Goal: Task Accomplishment & Management: Manage account settings

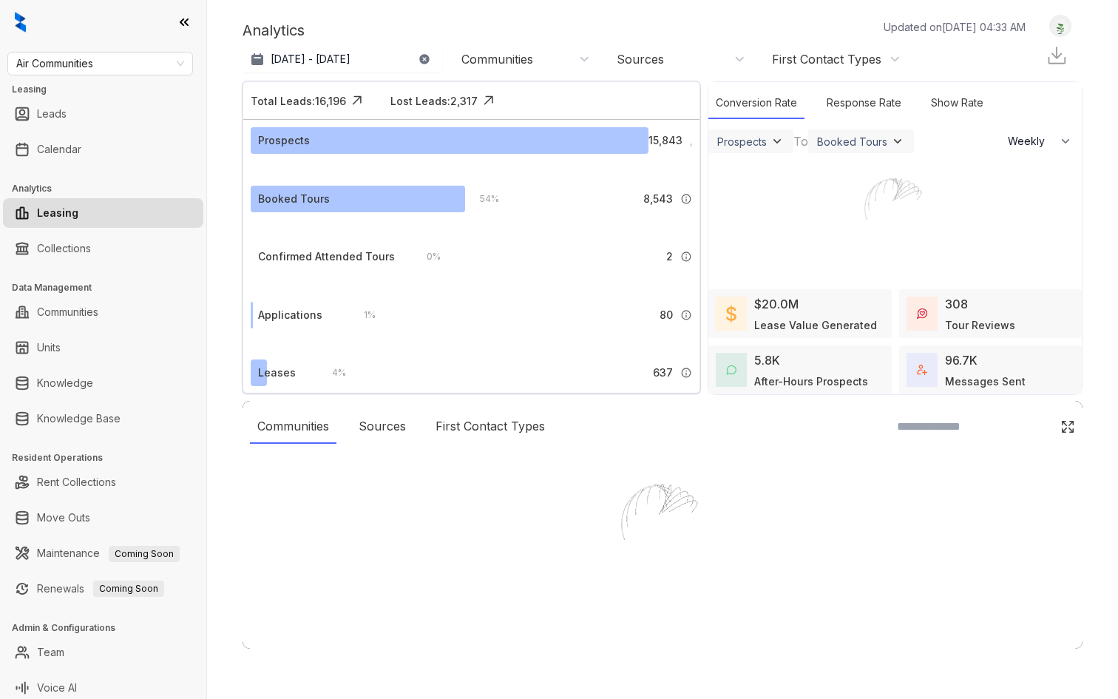
select select "******"
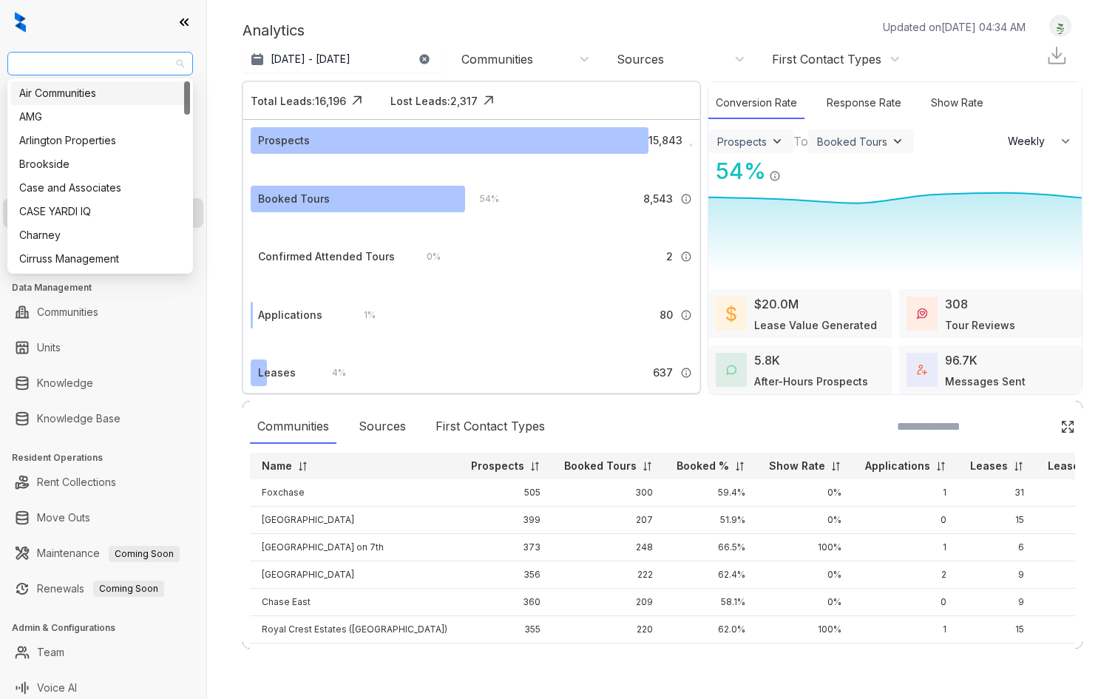
click at [143, 67] on span "Air Communities" at bounding box center [100, 64] width 168 height 22
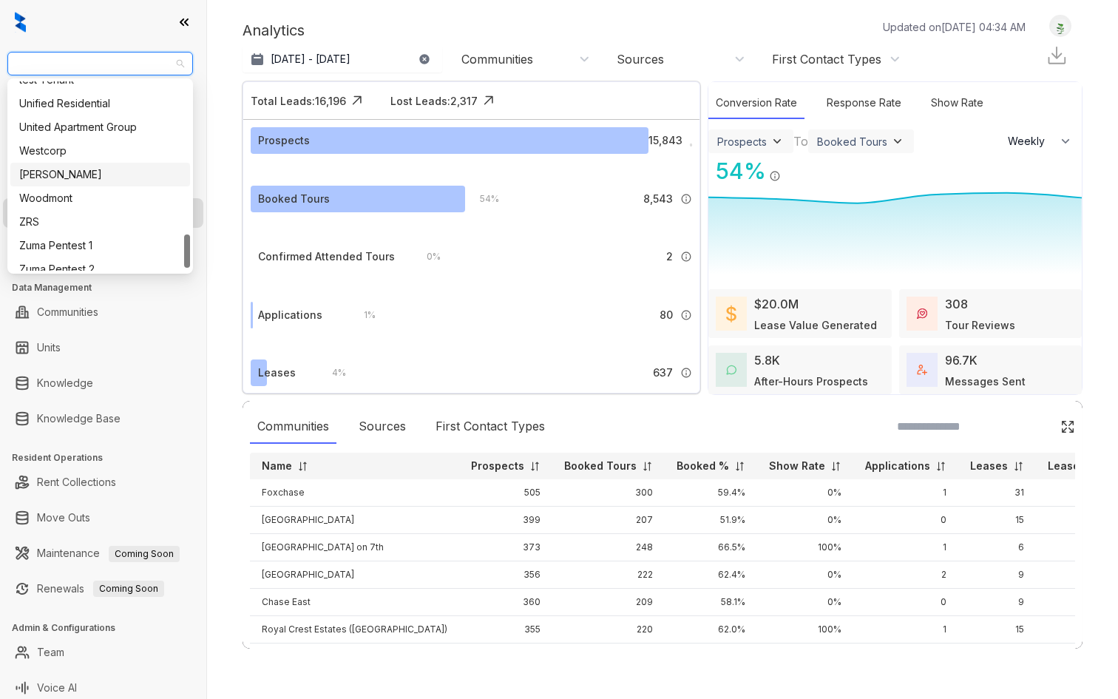
scroll to position [859, 0]
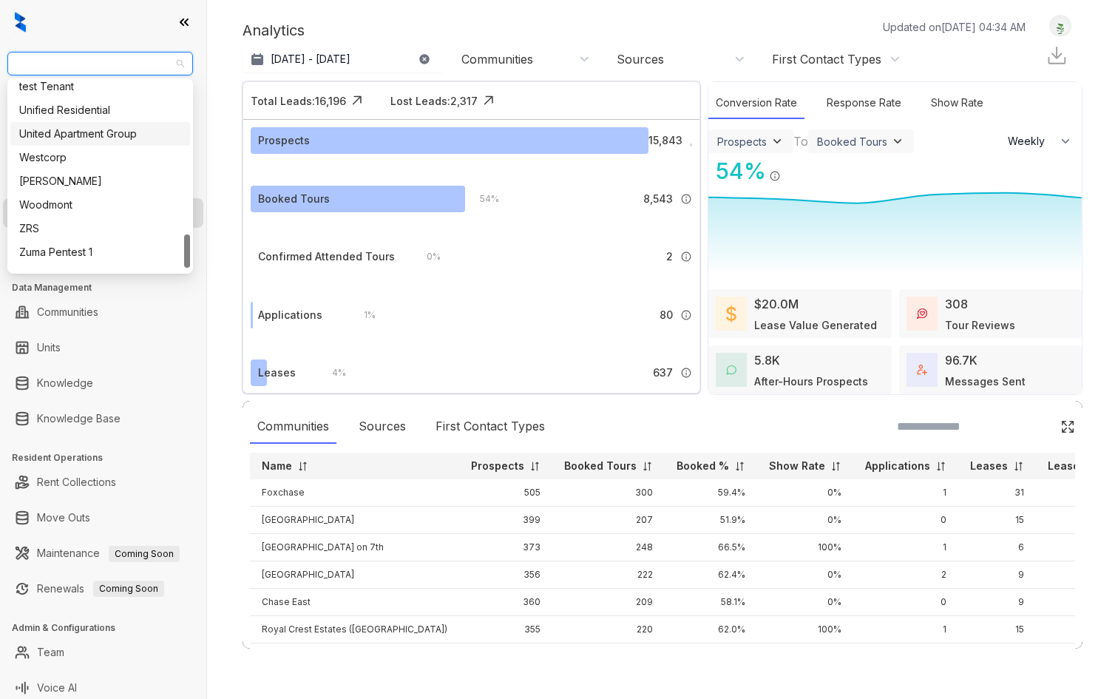
click at [112, 132] on div "United Apartment Group" at bounding box center [100, 134] width 162 height 16
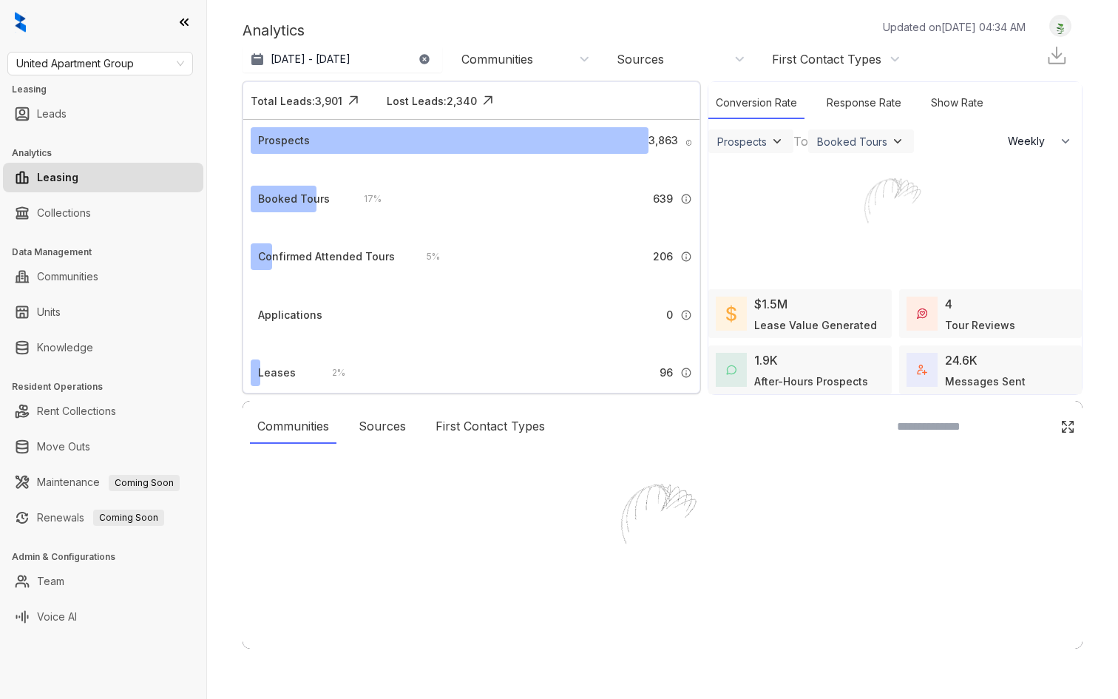
select select "******"
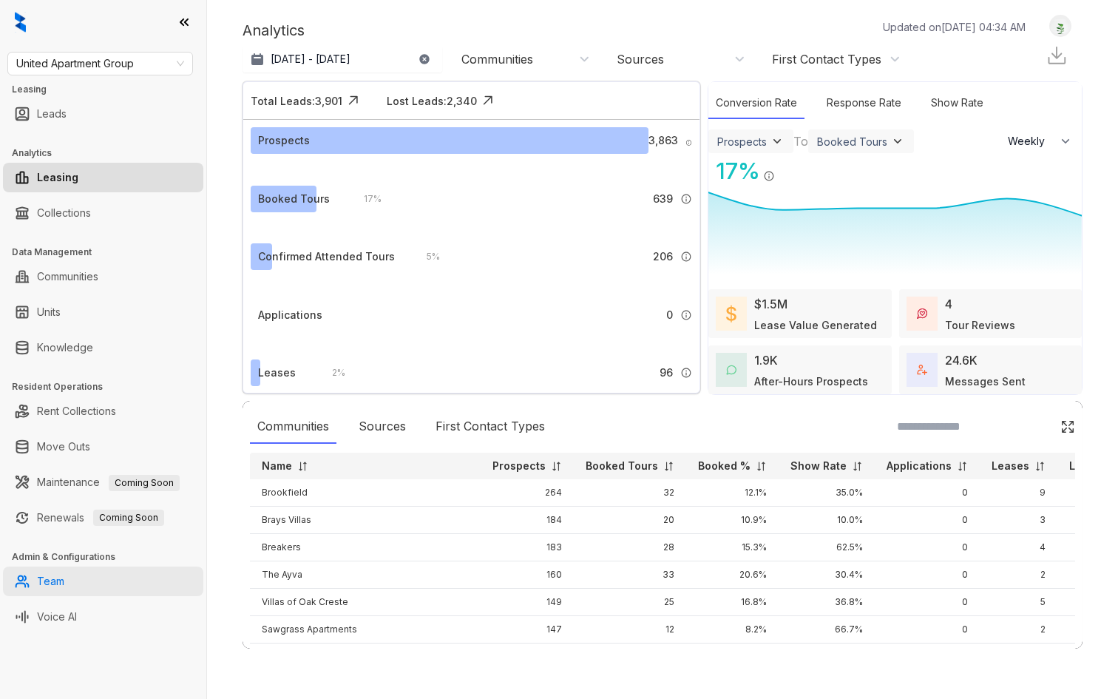
click at [64, 584] on link "Team" at bounding box center [50, 582] width 27 height 30
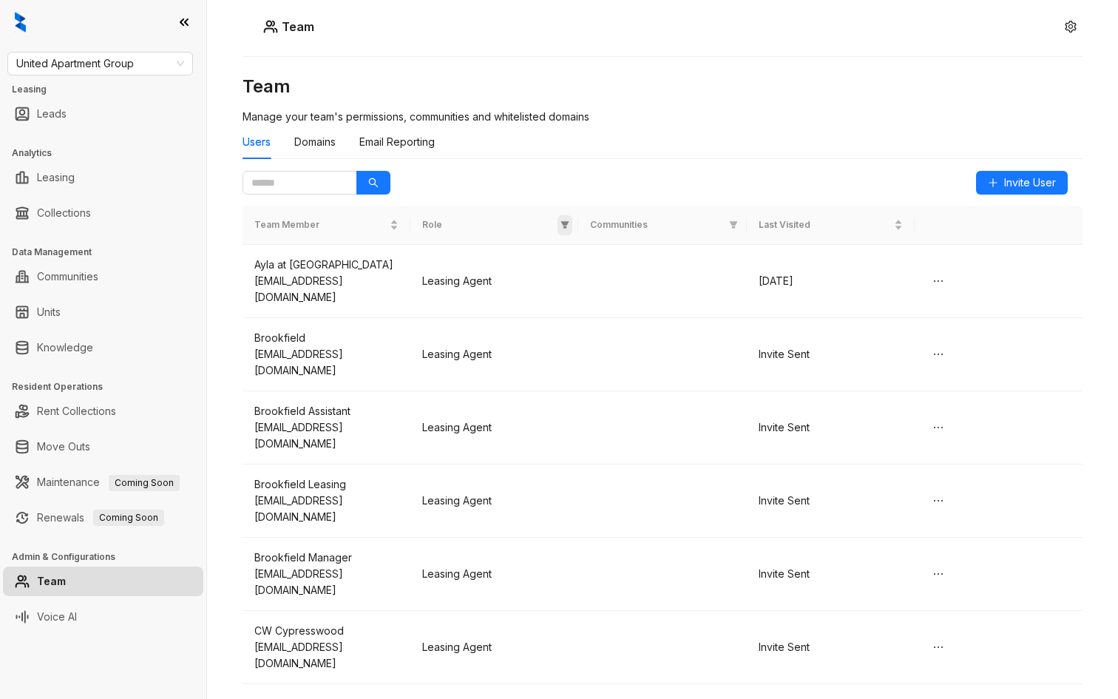
click at [564, 224] on icon "filter" at bounding box center [565, 224] width 8 height 7
click at [556, 333] on span "OK" at bounding box center [553, 330] width 15 height 16
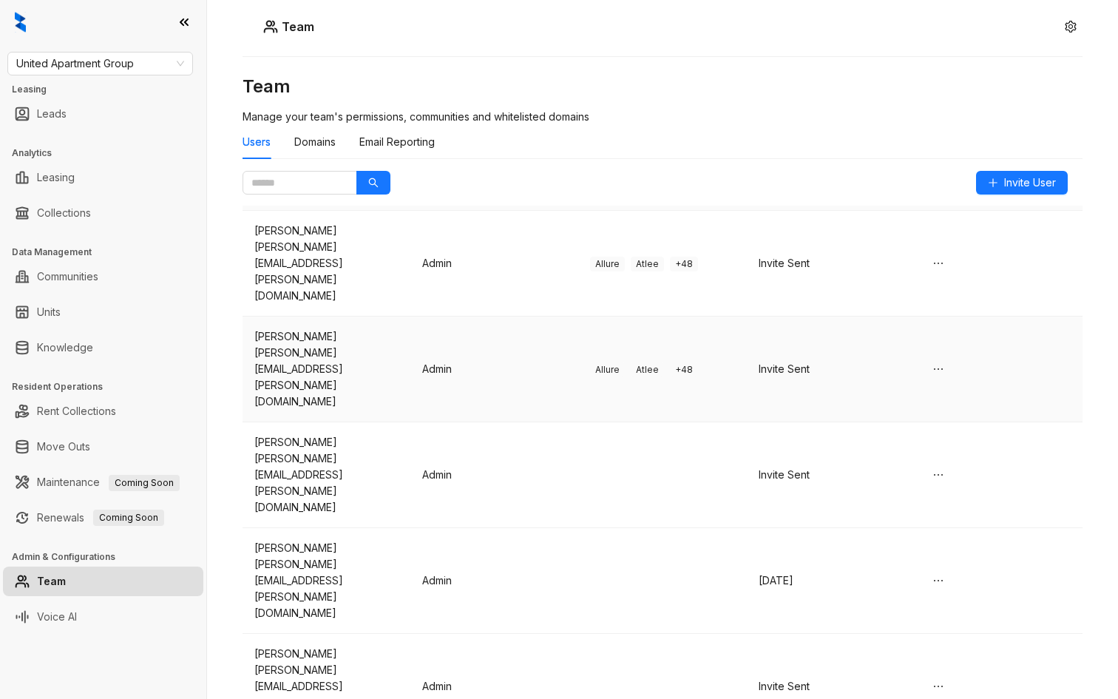
scroll to position [45, 0]
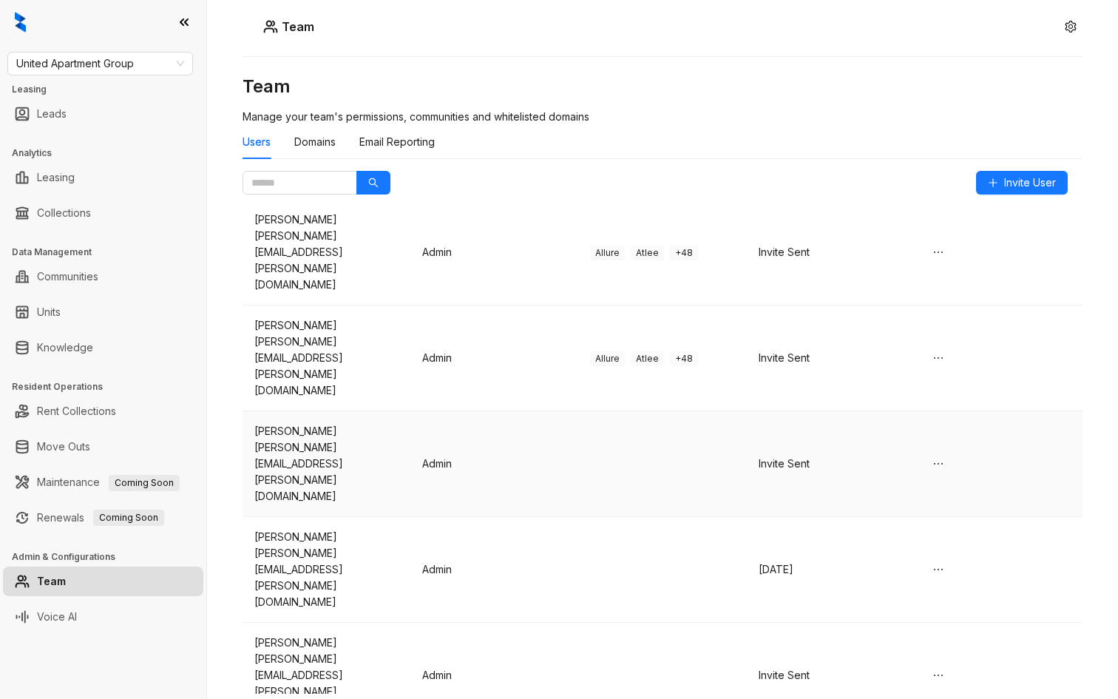
click at [683, 411] on td at bounding box center [662, 464] width 168 height 106
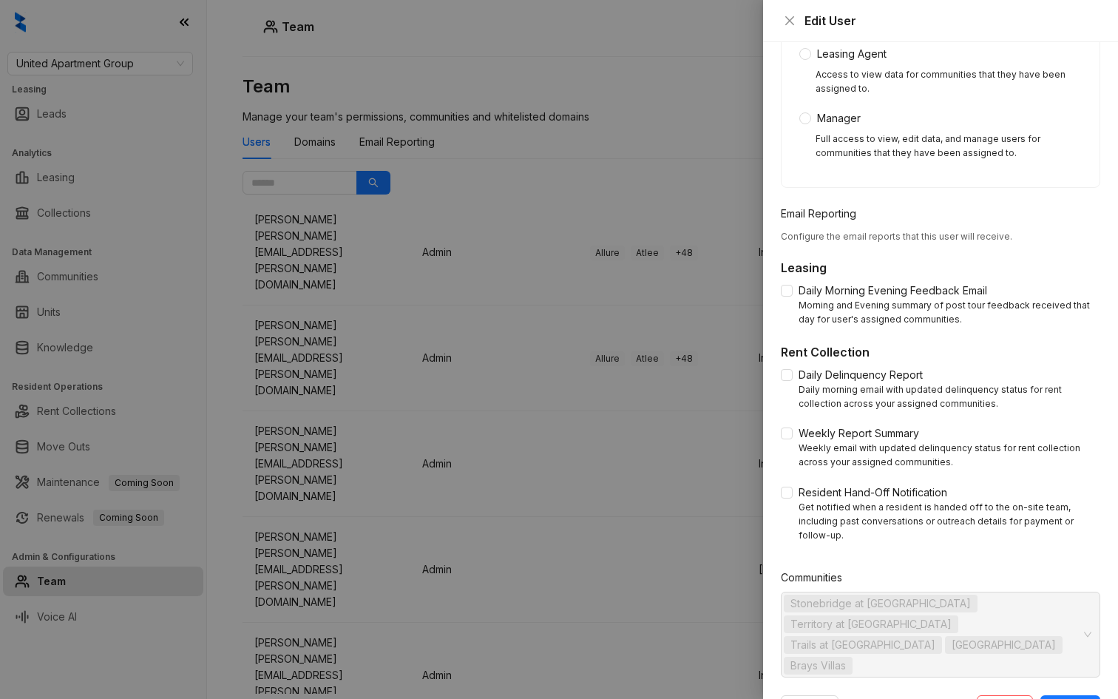
scroll to position [0, 0]
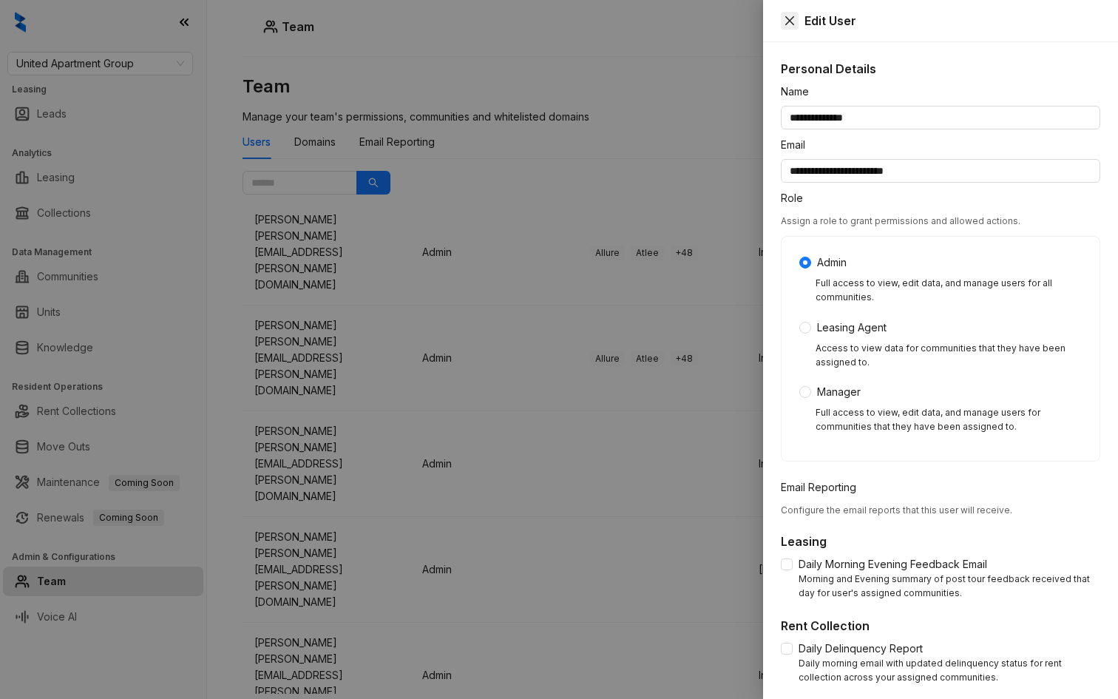
click at [785, 15] on icon "close" at bounding box center [790, 21] width 12 height 12
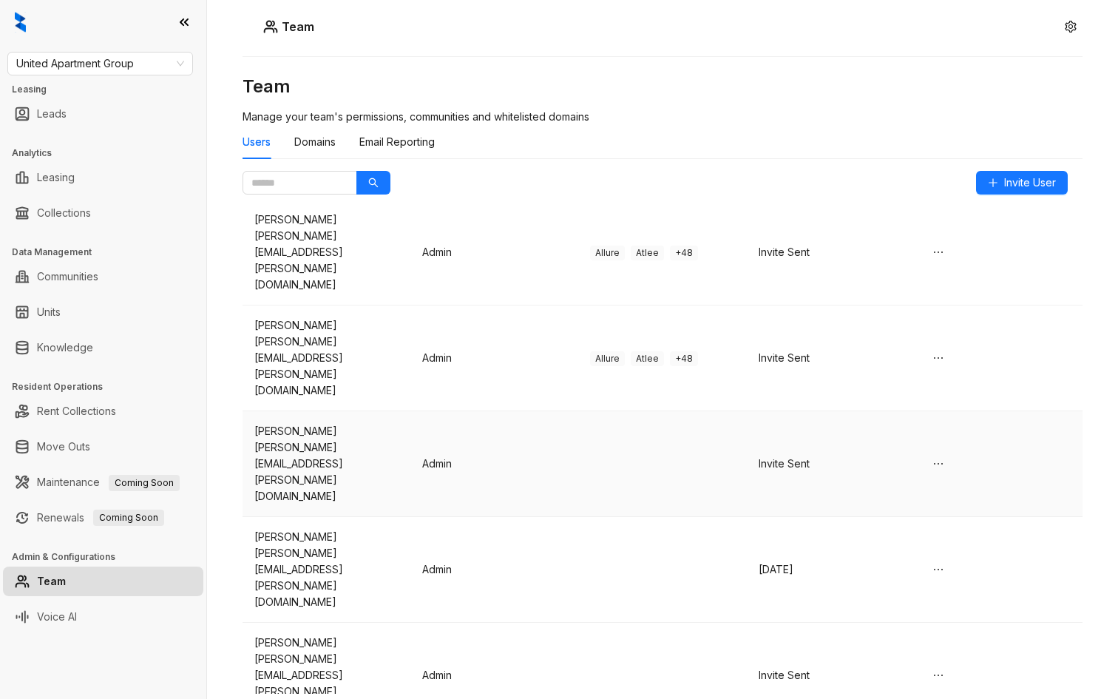
click at [624, 411] on td at bounding box center [662, 464] width 168 height 106
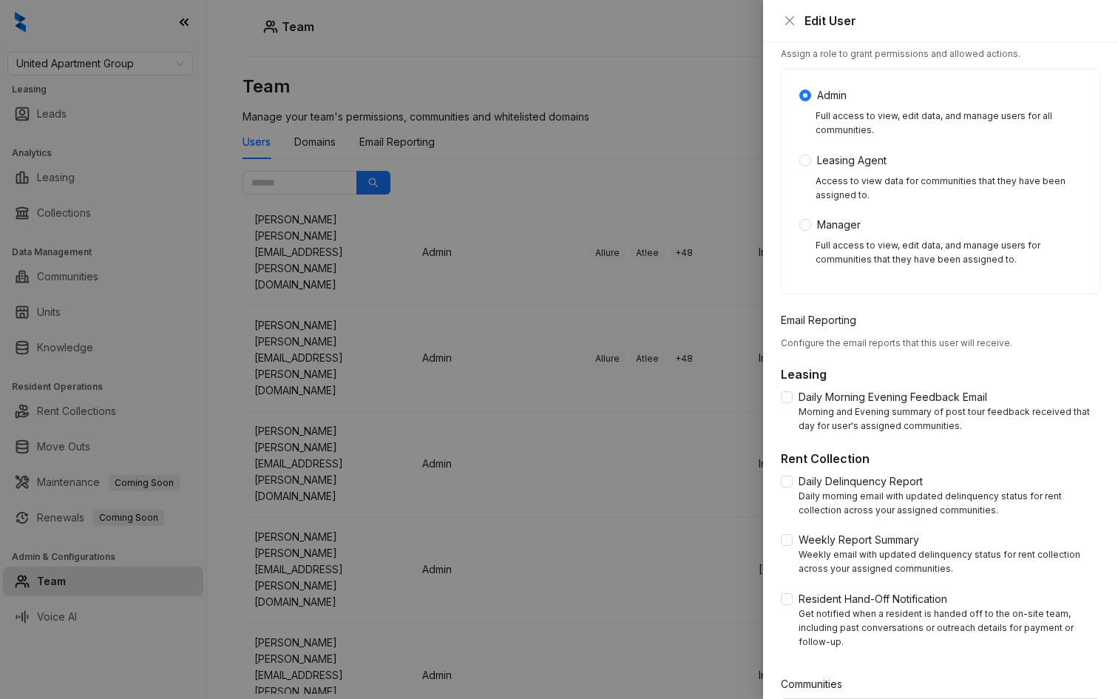
scroll to position [274, 0]
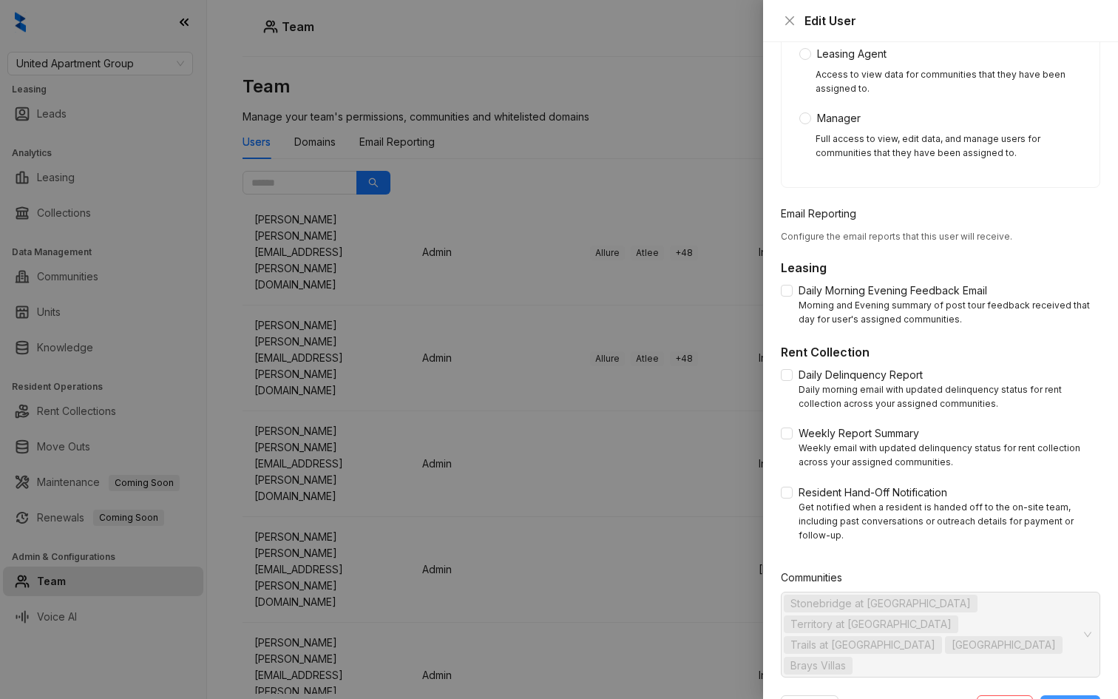
click at [1075, 698] on span "Update" at bounding box center [1070, 707] width 36 height 16
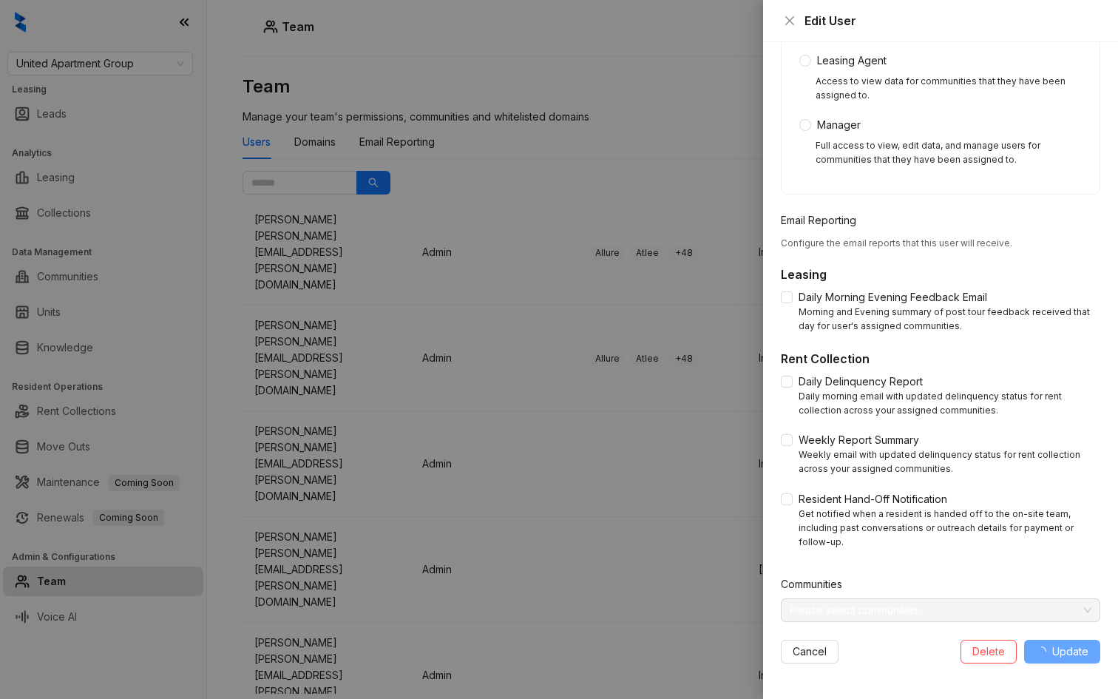
type input "**********"
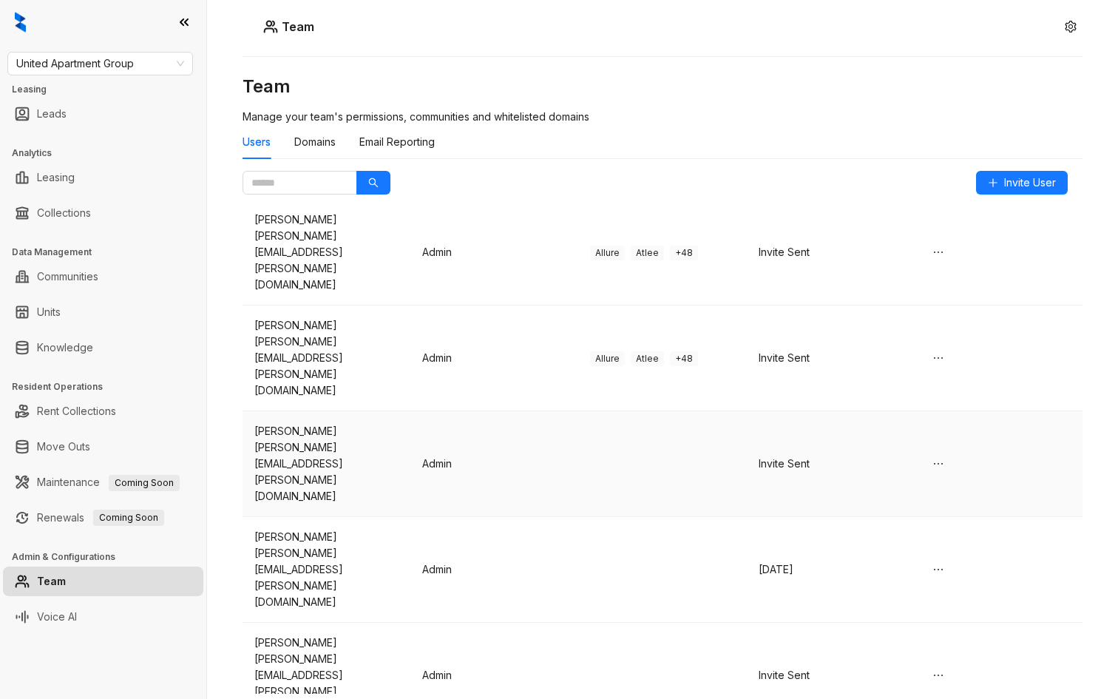
click at [617, 411] on td at bounding box center [662, 464] width 168 height 106
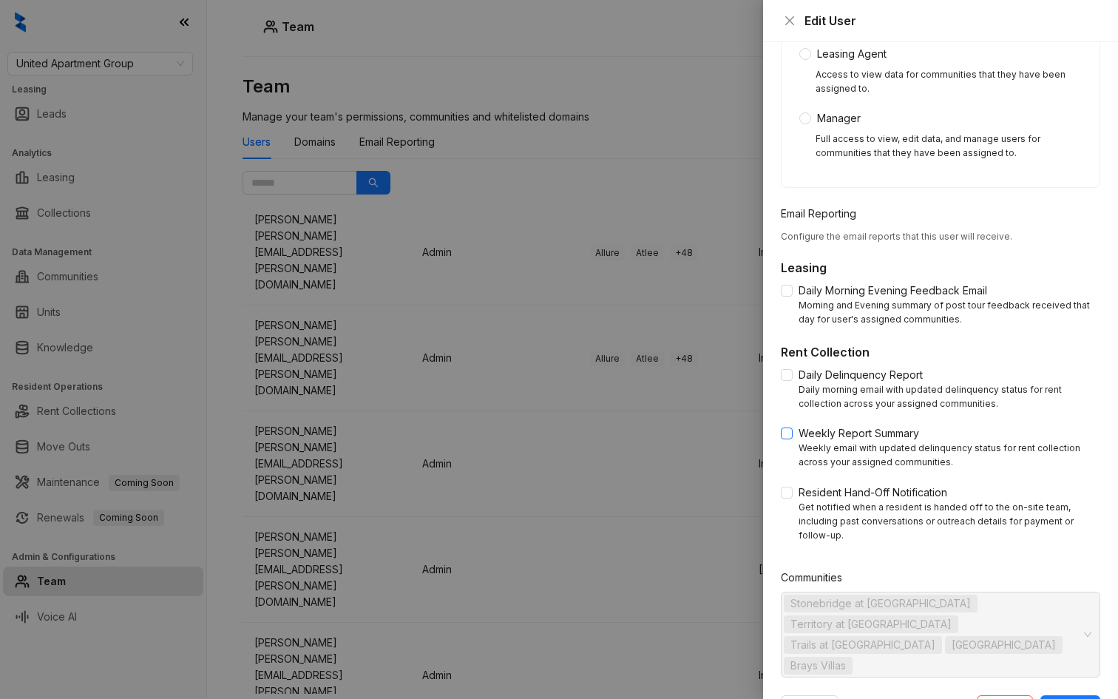
scroll to position [0, 0]
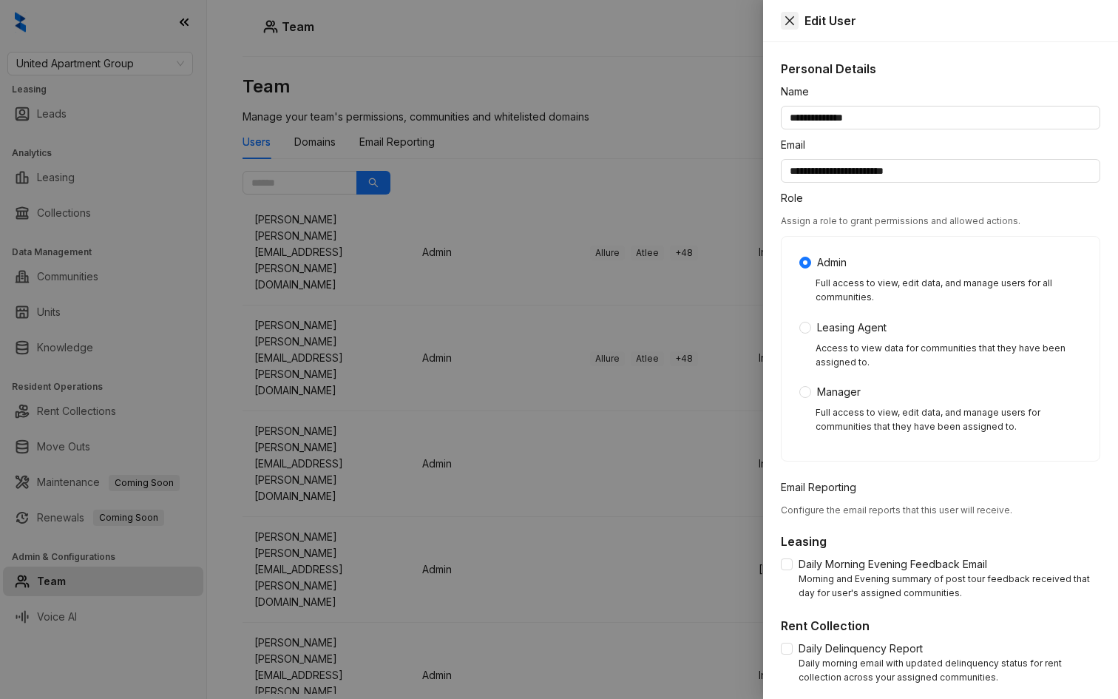
click at [788, 23] on icon "close" at bounding box center [790, 21] width 12 height 12
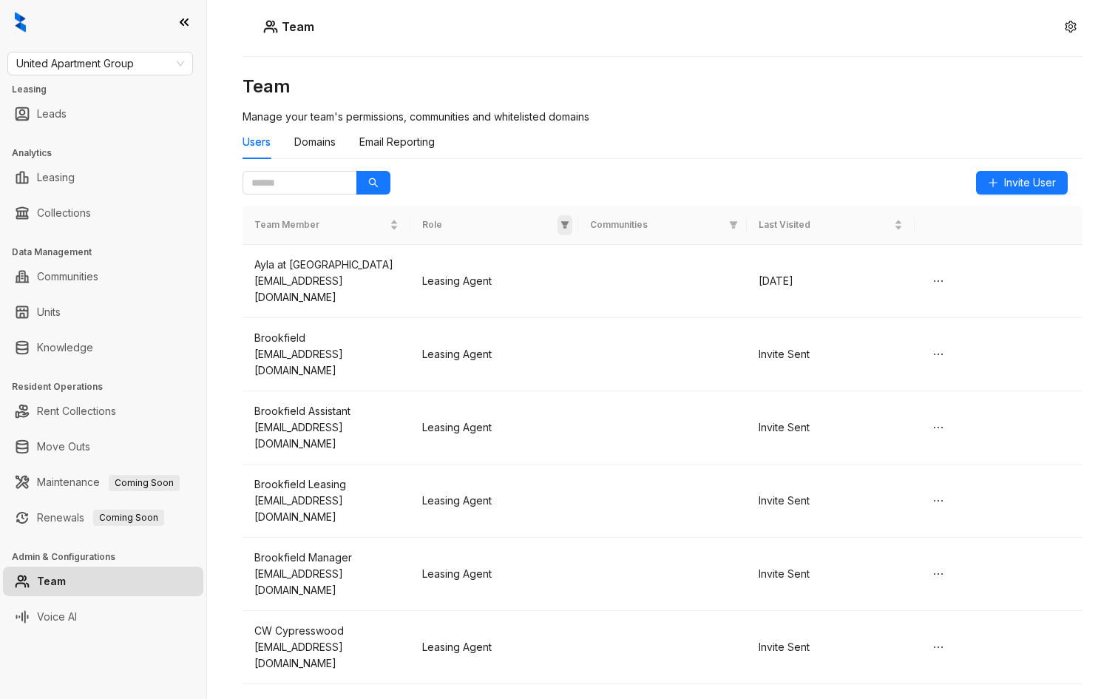
click at [567, 223] on icon "filter" at bounding box center [565, 224] width 8 height 7
click at [552, 325] on span "OK" at bounding box center [553, 330] width 15 height 16
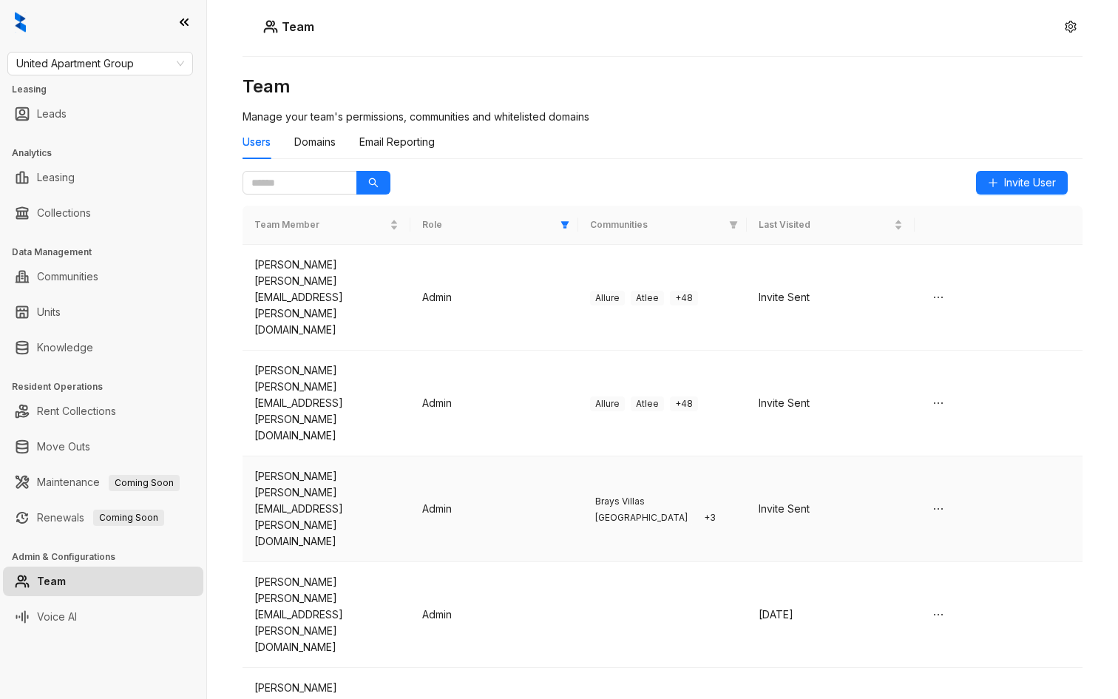
click at [708, 456] on td "Brays Villas Eagle Ridge + 3" at bounding box center [662, 509] width 168 height 106
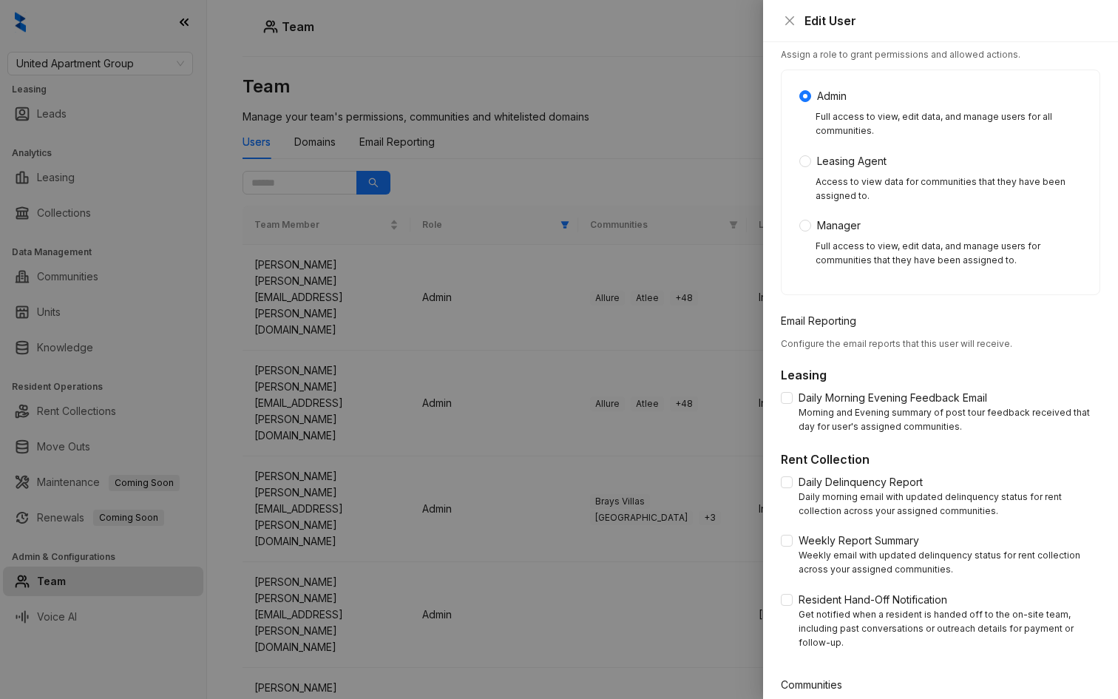
scroll to position [274, 0]
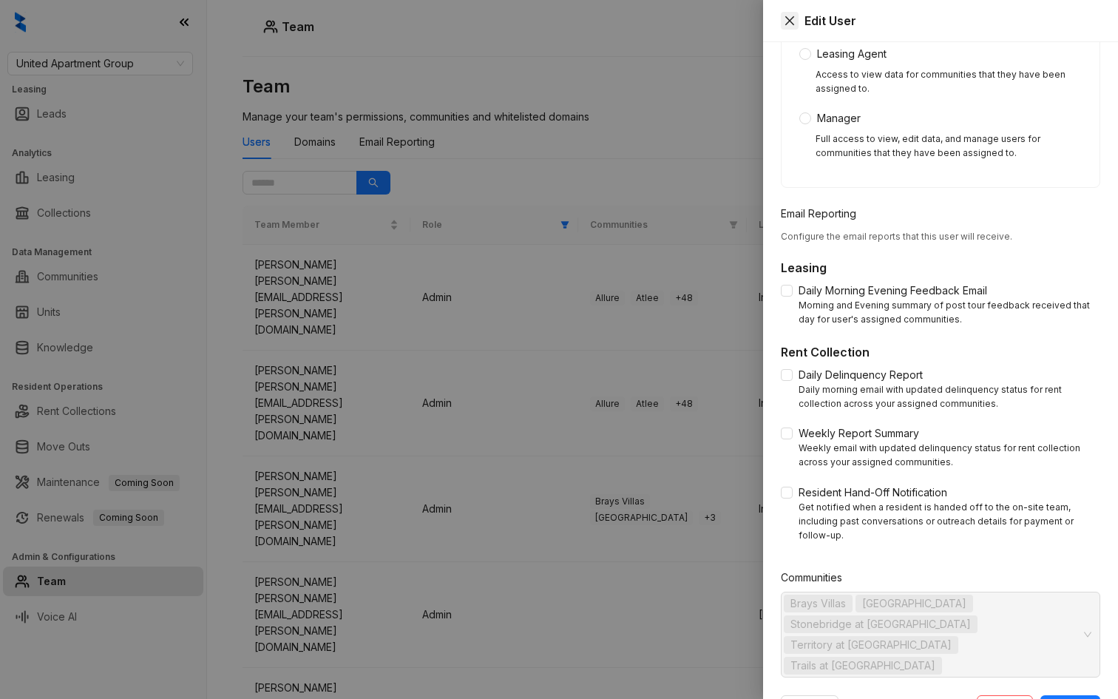
click at [794, 17] on icon "close" at bounding box center [789, 20] width 9 height 9
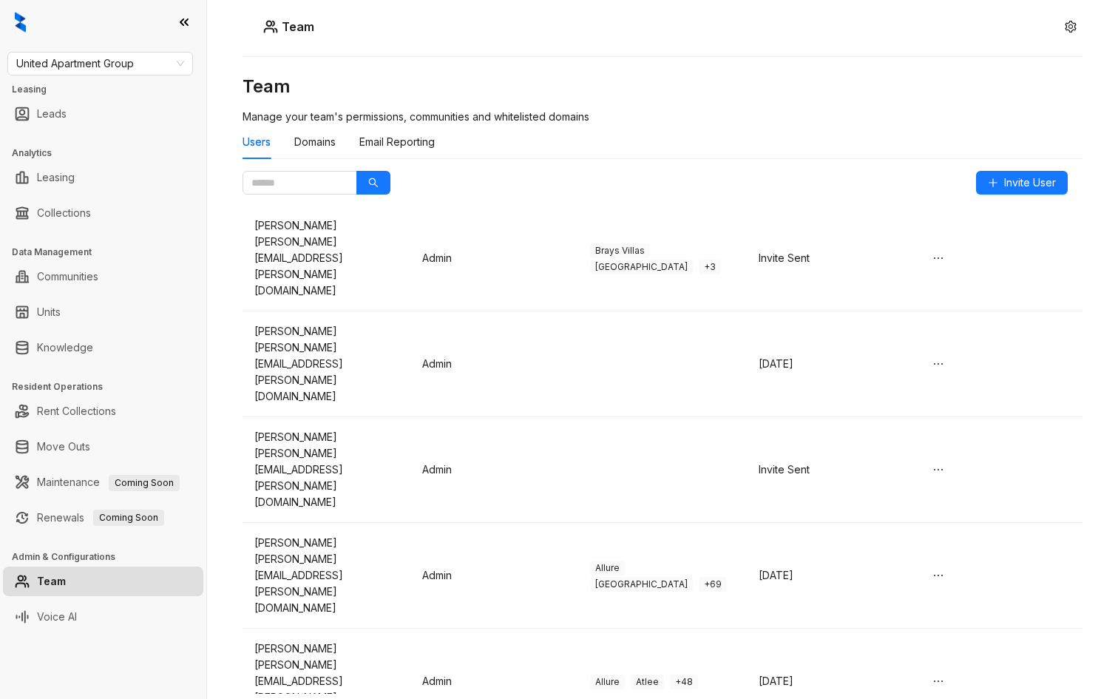
scroll to position [0, 0]
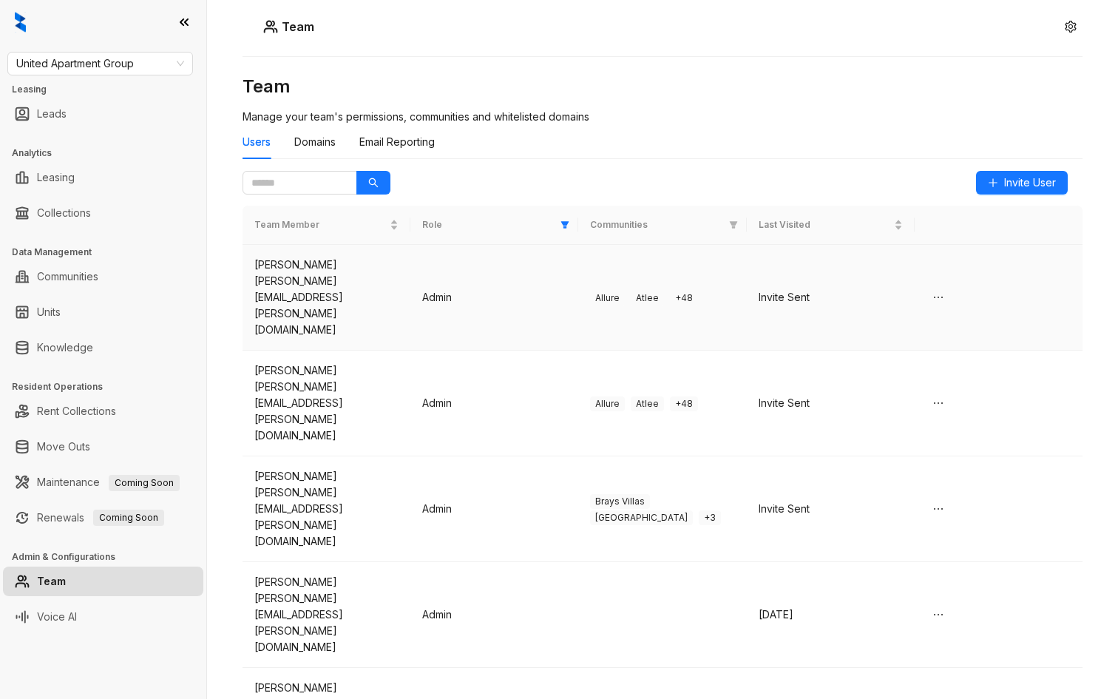
click at [411, 283] on td "Admin" at bounding box center [494, 298] width 168 height 106
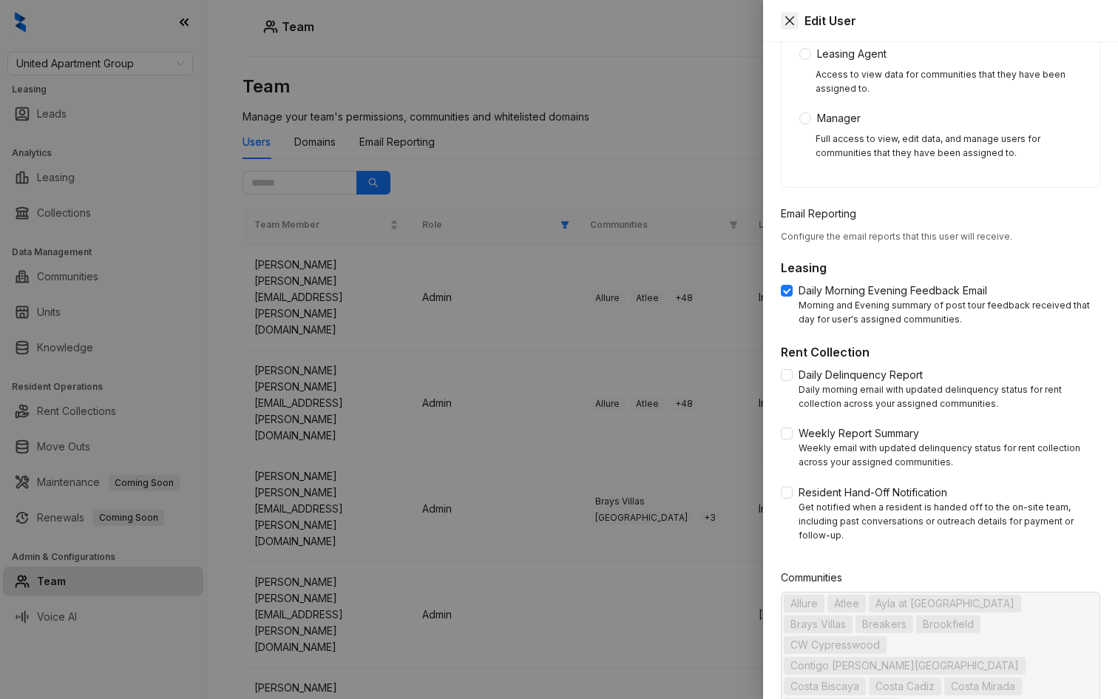
click at [794, 25] on icon "close" at bounding box center [790, 21] width 12 height 12
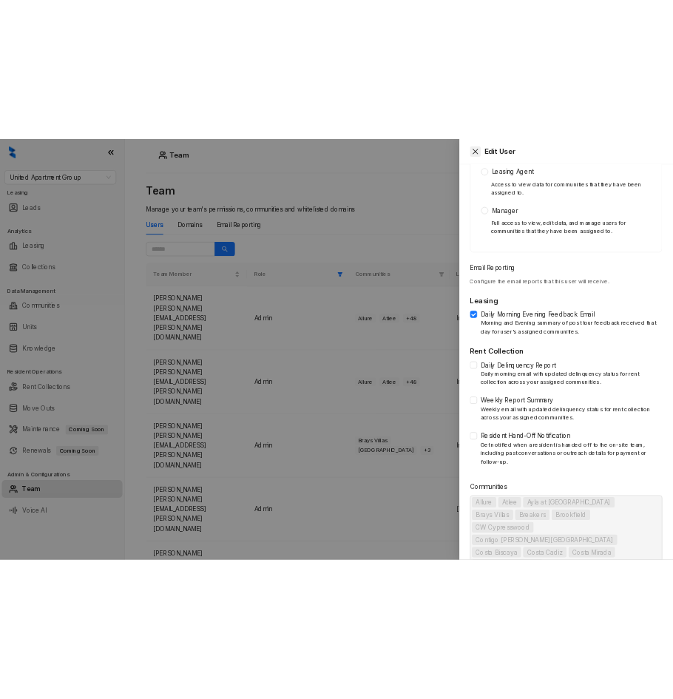
scroll to position [274, 0]
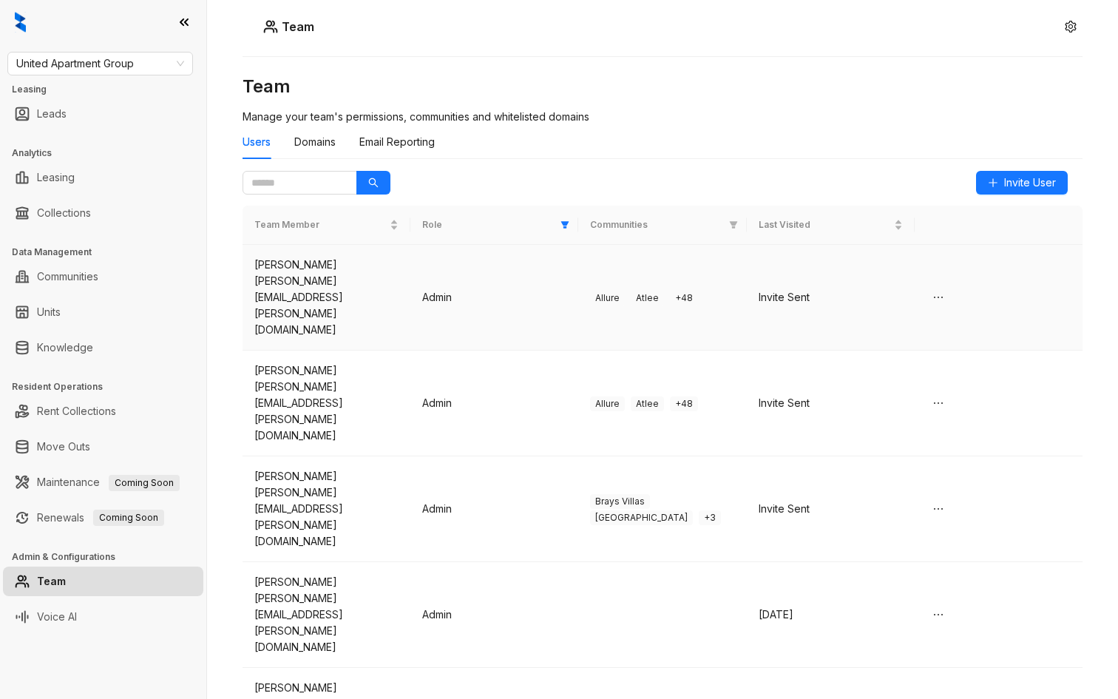
click at [521, 291] on td "Admin" at bounding box center [494, 298] width 168 height 106
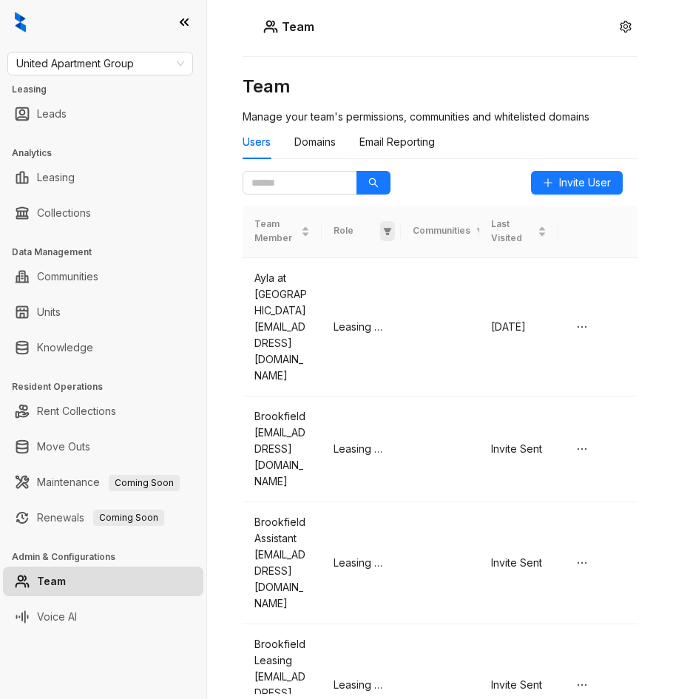
click at [390, 231] on icon "filter" at bounding box center [387, 231] width 9 height 9
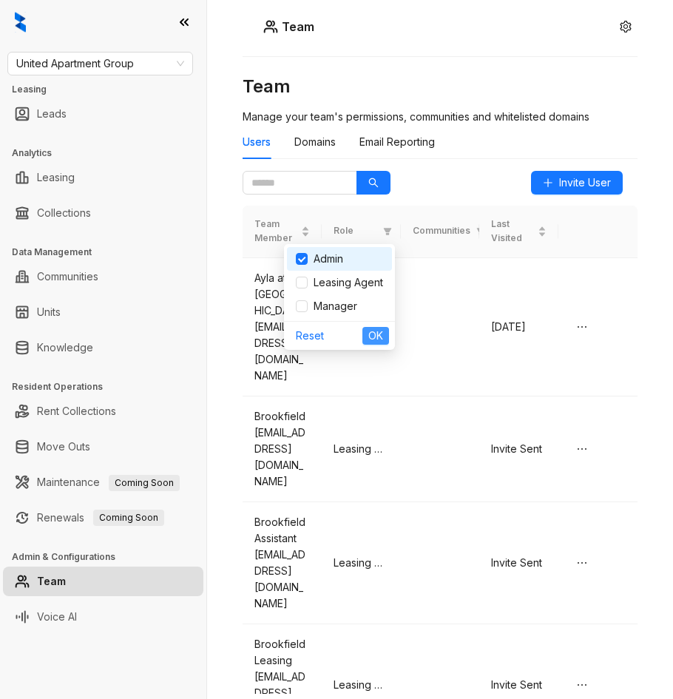
click at [376, 332] on span "OK" at bounding box center [375, 336] width 15 height 16
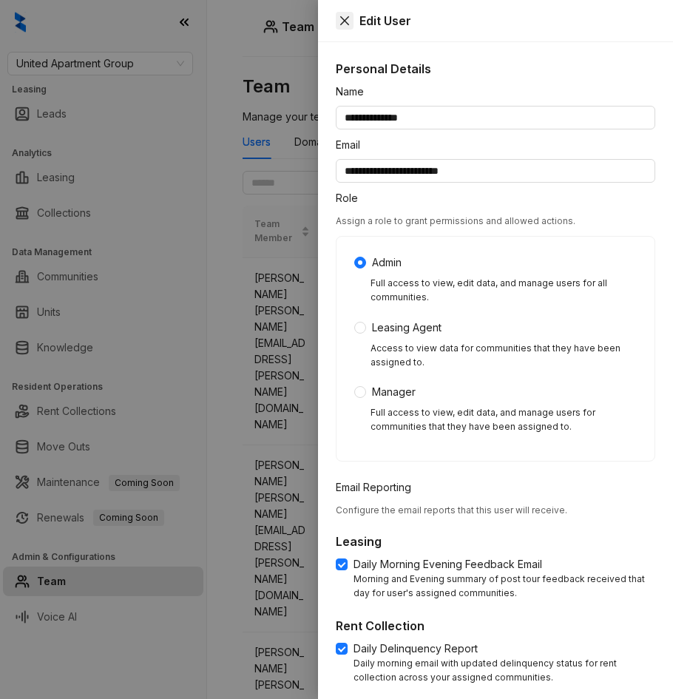
click at [337, 23] on button "Close" at bounding box center [345, 21] width 18 height 18
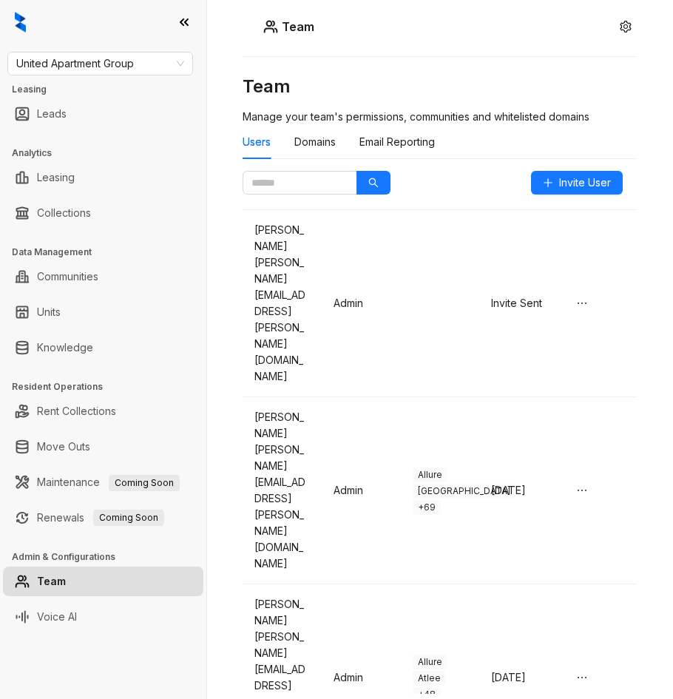
scroll to position [817, 0]
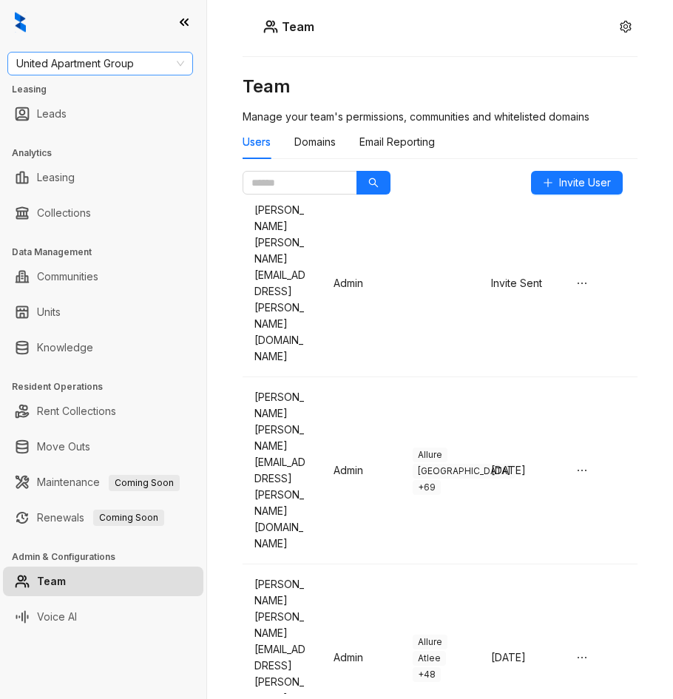
click at [98, 67] on span "United Apartment Group" at bounding box center [100, 64] width 168 height 22
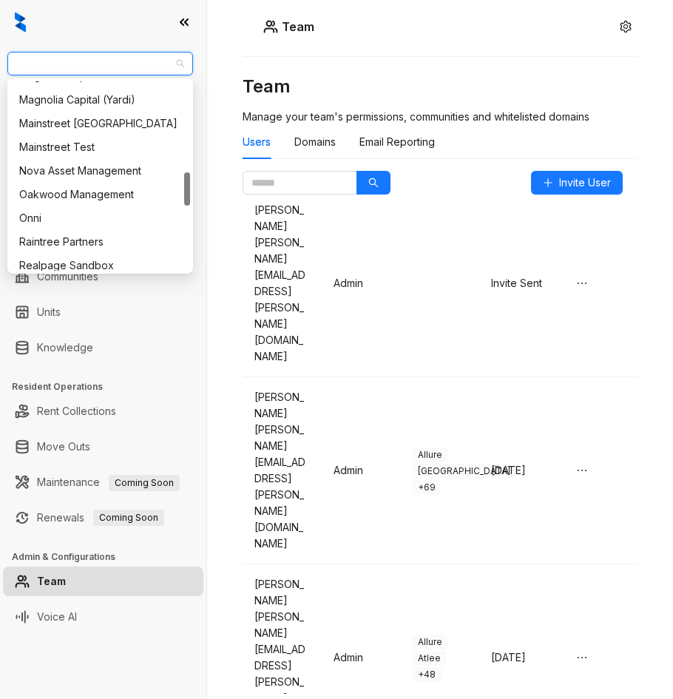
scroll to position [469, 0]
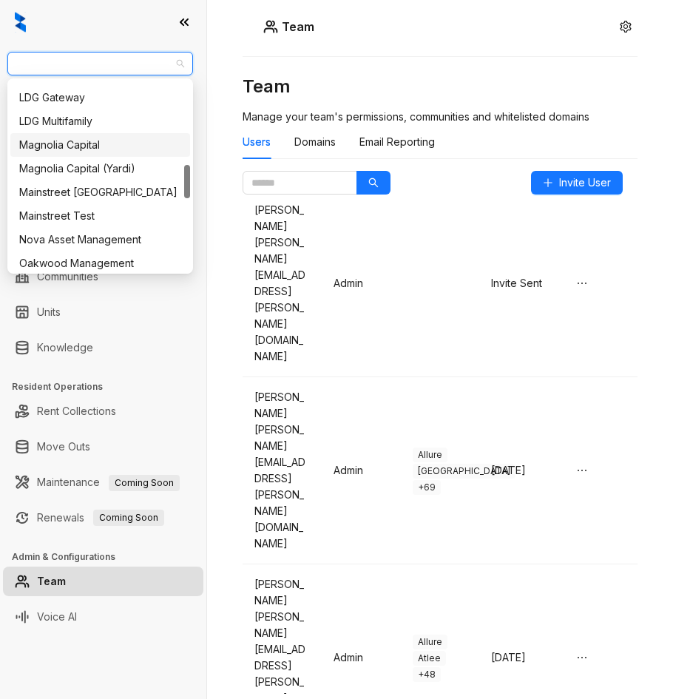
click at [89, 143] on div "Magnolia Capital" at bounding box center [100, 145] width 162 height 16
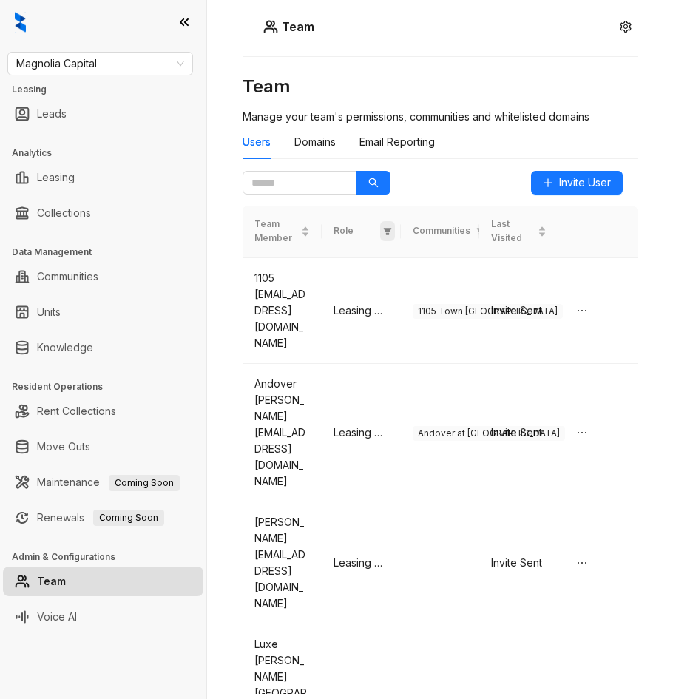
click at [380, 236] on span at bounding box center [387, 231] width 15 height 20
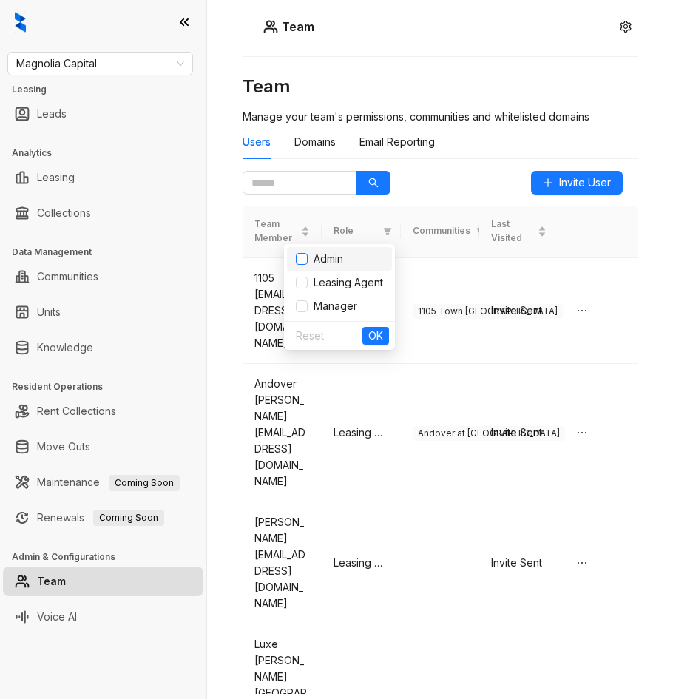
click at [302, 266] on label at bounding box center [302, 259] width 12 height 16
click at [380, 339] on span "OK" at bounding box center [375, 336] width 15 height 16
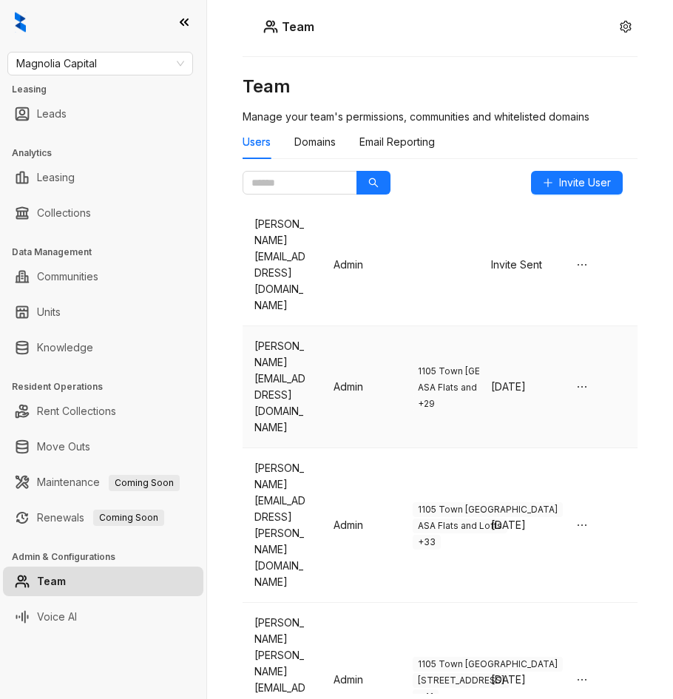
scroll to position [784, 0]
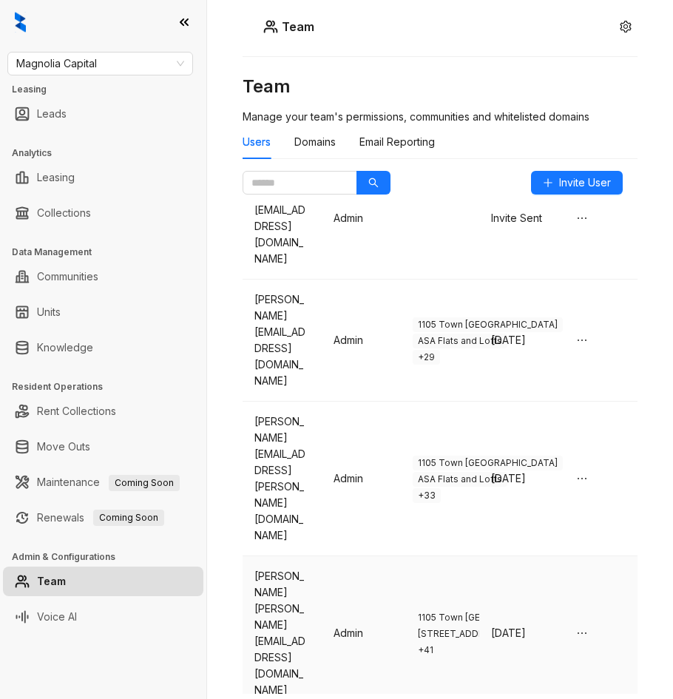
click at [284, 601] on div "roakes@stylresidential.com" at bounding box center [281, 650] width 55 height 98
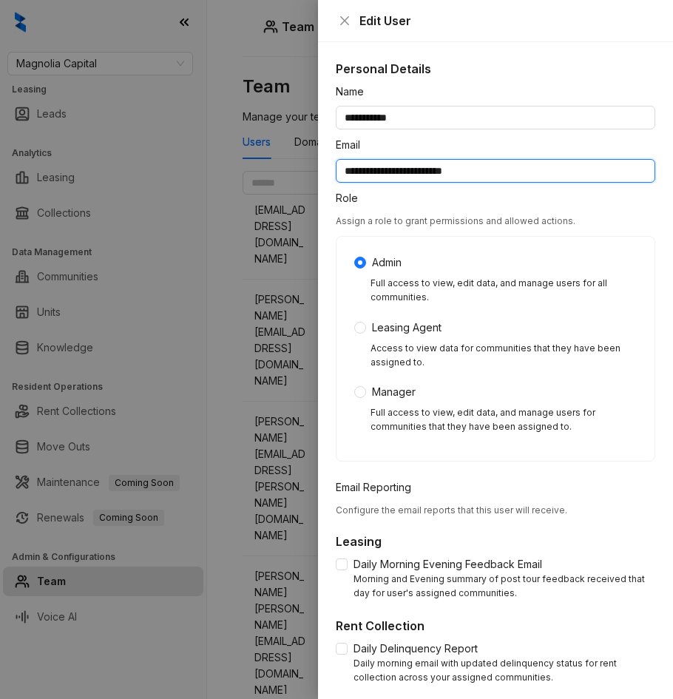
click at [499, 177] on input "**********" at bounding box center [496, 171] width 320 height 24
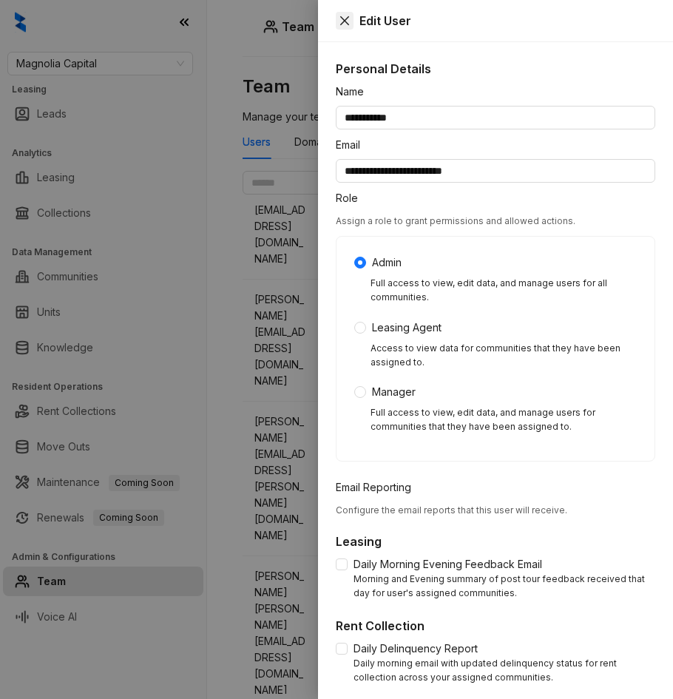
click at [339, 28] on button "Close" at bounding box center [345, 21] width 18 height 18
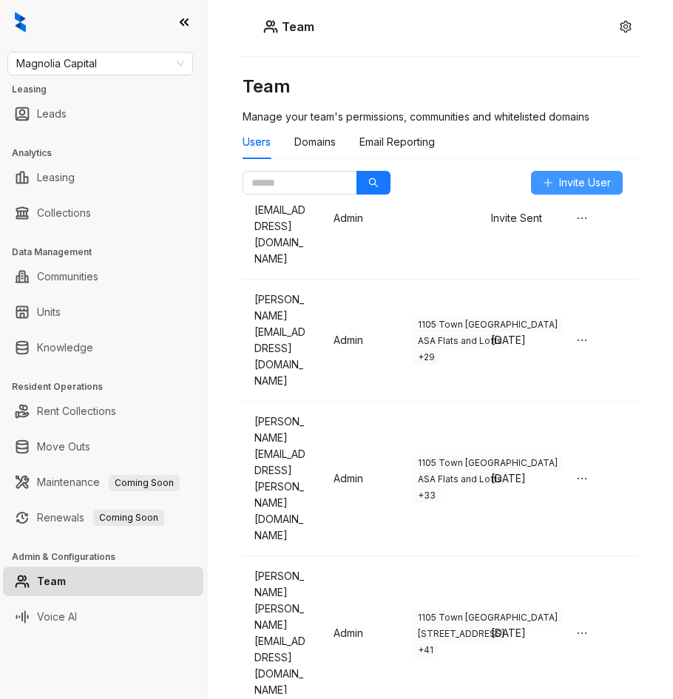
click at [604, 175] on span "Invite User" at bounding box center [585, 183] width 52 height 16
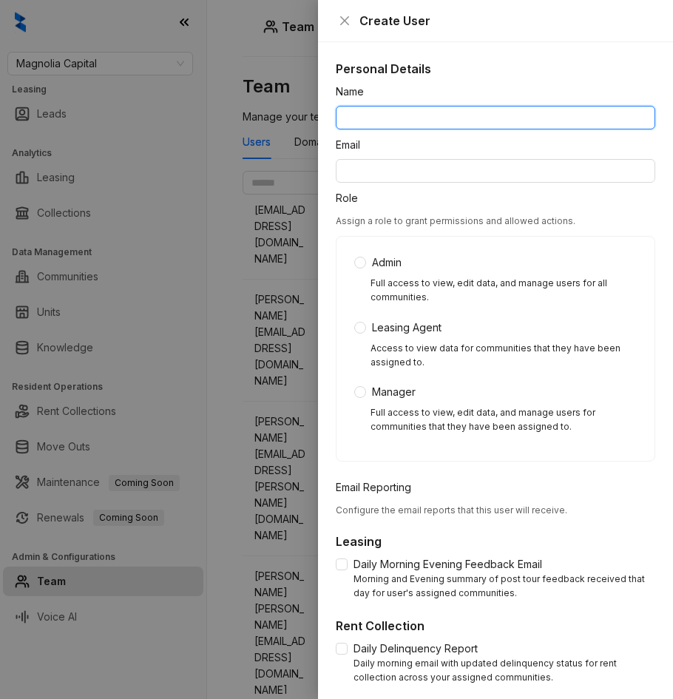
click at [459, 122] on input "Name" at bounding box center [496, 118] width 320 height 24
type input "**********"
click at [462, 115] on input "**********" at bounding box center [496, 118] width 320 height 24
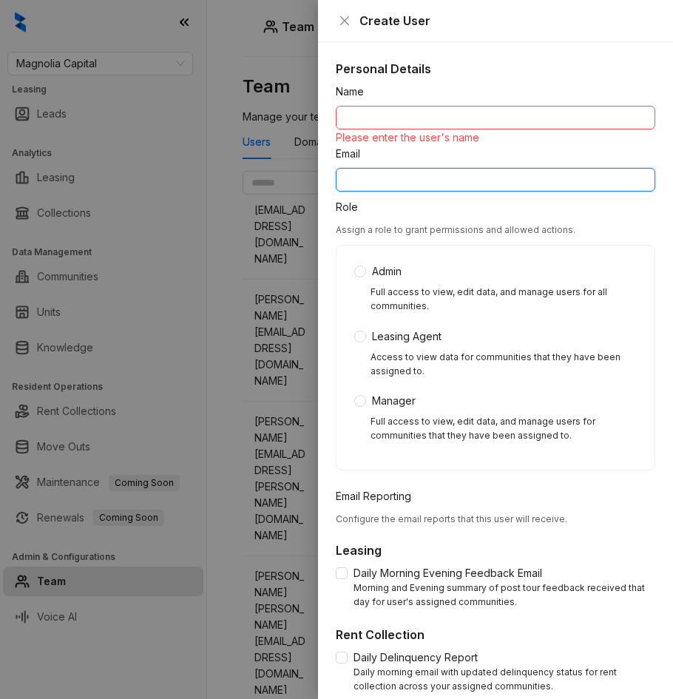
click at [419, 175] on input "Email" at bounding box center [496, 180] width 320 height 24
paste input "**********"
type input "**********"
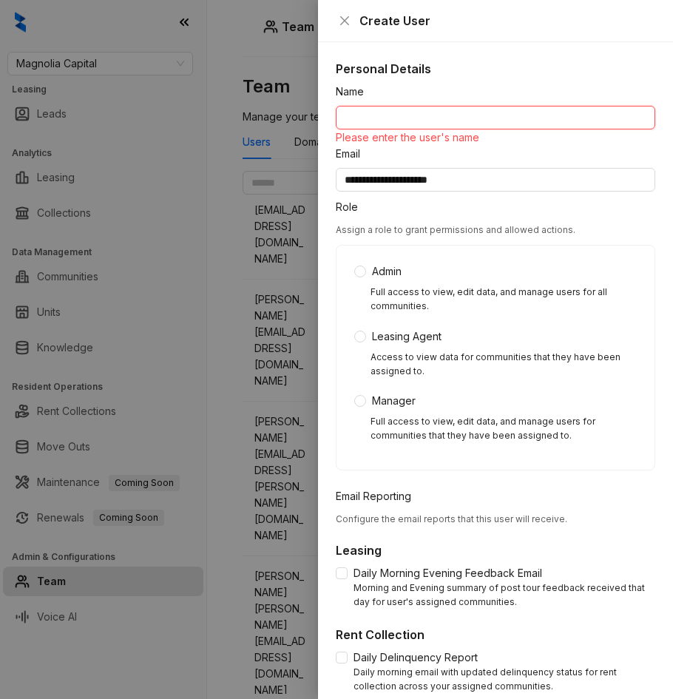
click at [391, 118] on input "Name" at bounding box center [496, 118] width 320 height 24
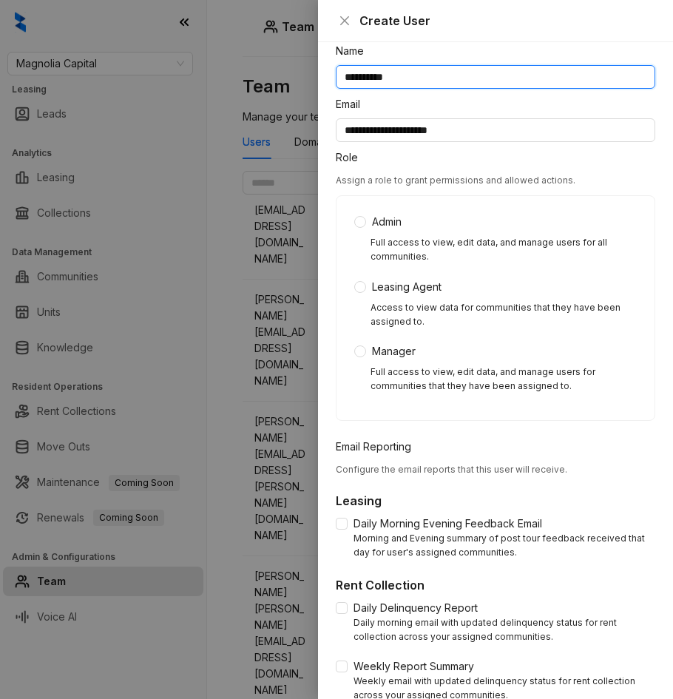
scroll to position [54, 0]
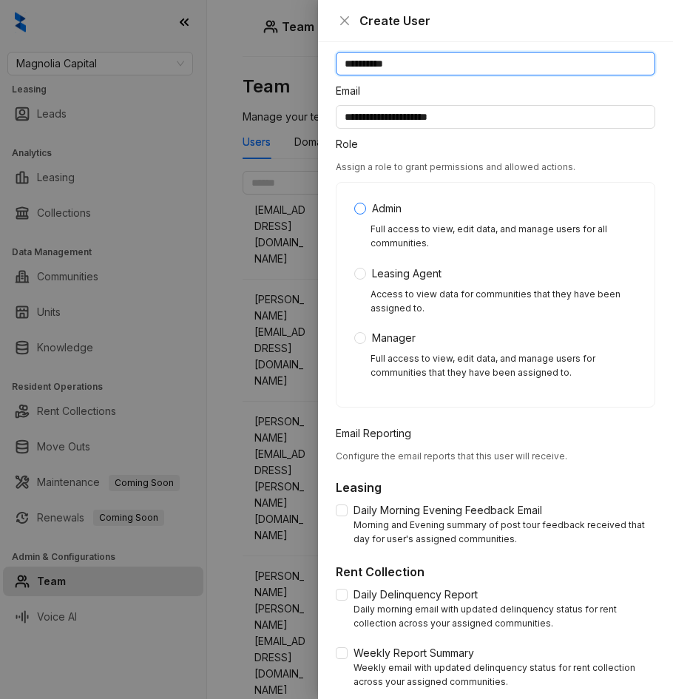
type input "**********"
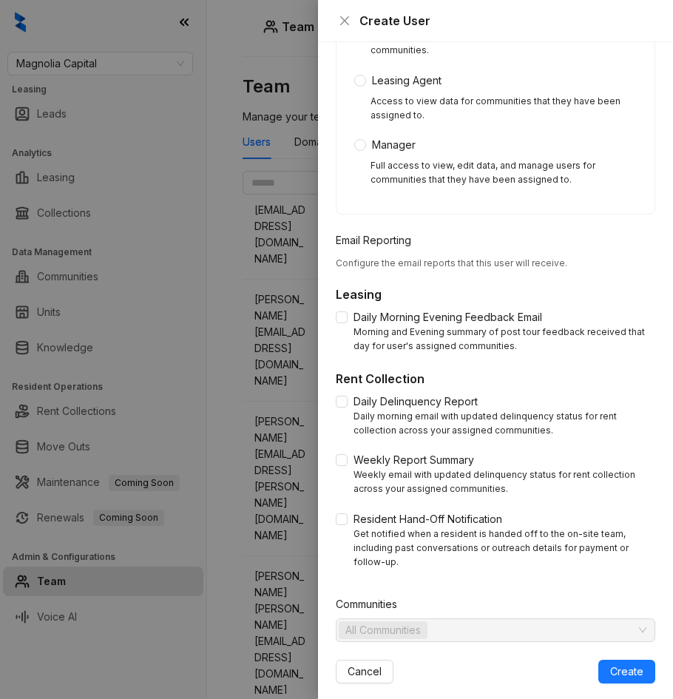
scroll to position [253, 0]
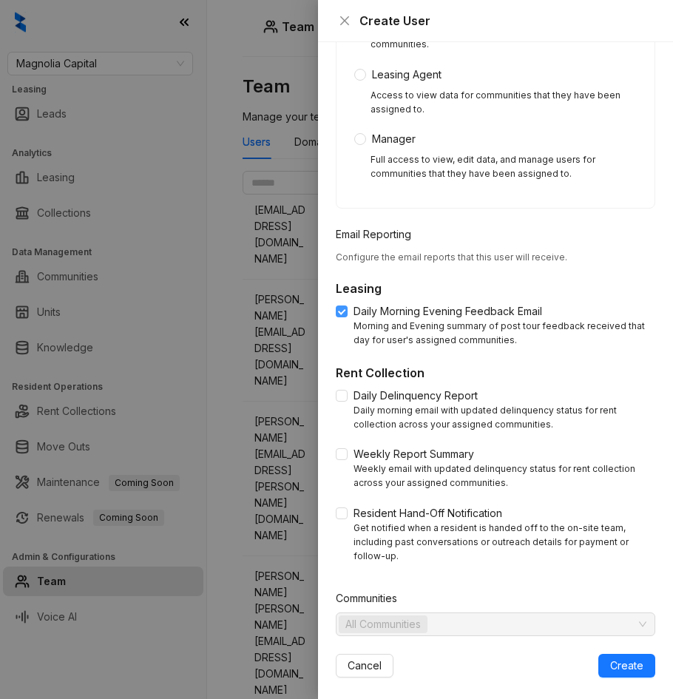
click at [339, 318] on label "Daily Morning Evening Feedback Email" at bounding box center [442, 311] width 212 height 16
click at [630, 658] on span "Create" at bounding box center [626, 666] width 33 height 16
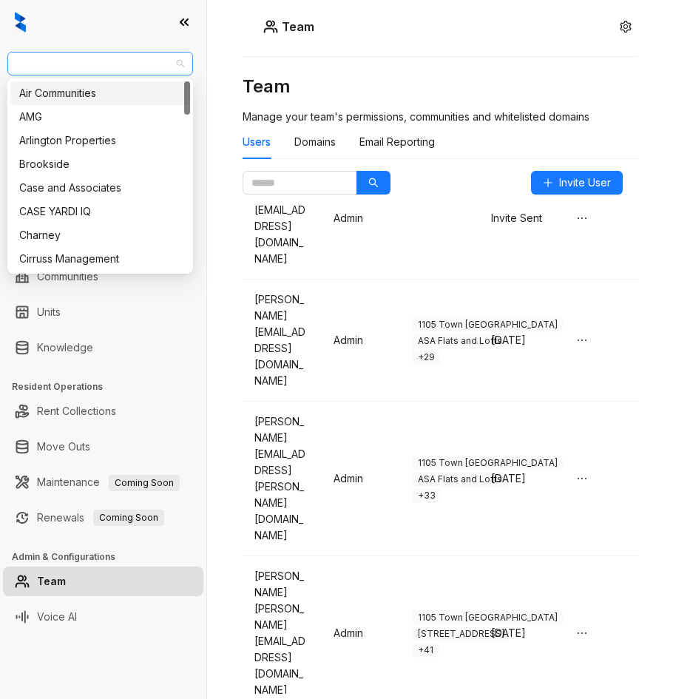
click at [107, 66] on span "Magnolia Capital" at bounding box center [100, 64] width 168 height 22
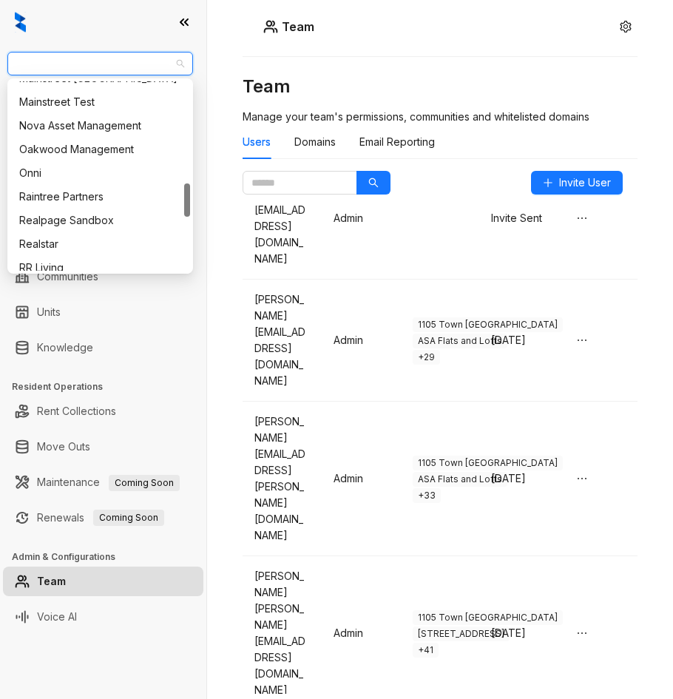
scroll to position [586, 0]
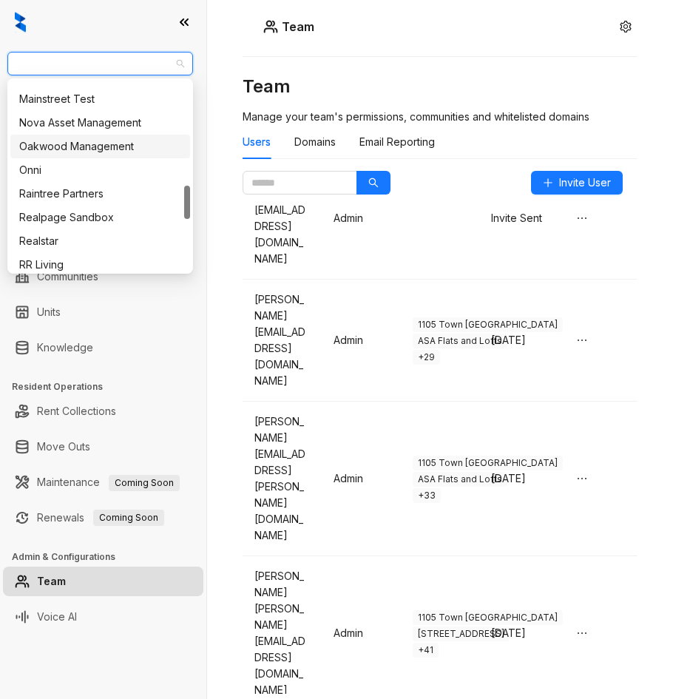
click at [94, 153] on div "Oakwood Management" at bounding box center [100, 146] width 162 height 16
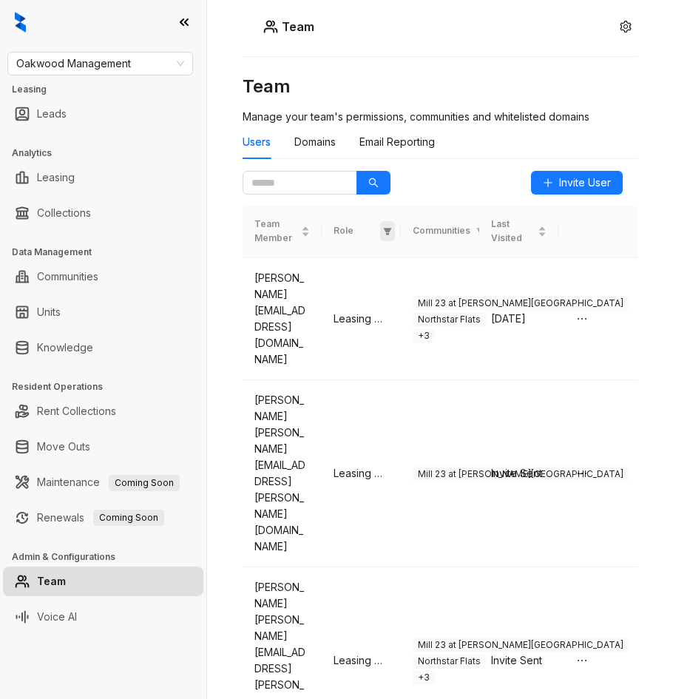
click at [392, 228] on span at bounding box center [387, 231] width 15 height 20
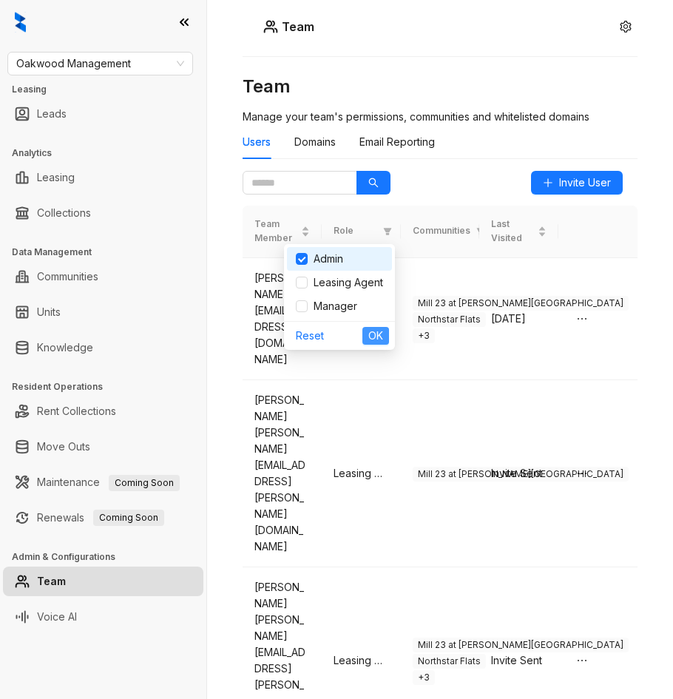
click at [371, 341] on span "OK" at bounding box center [375, 336] width 15 height 16
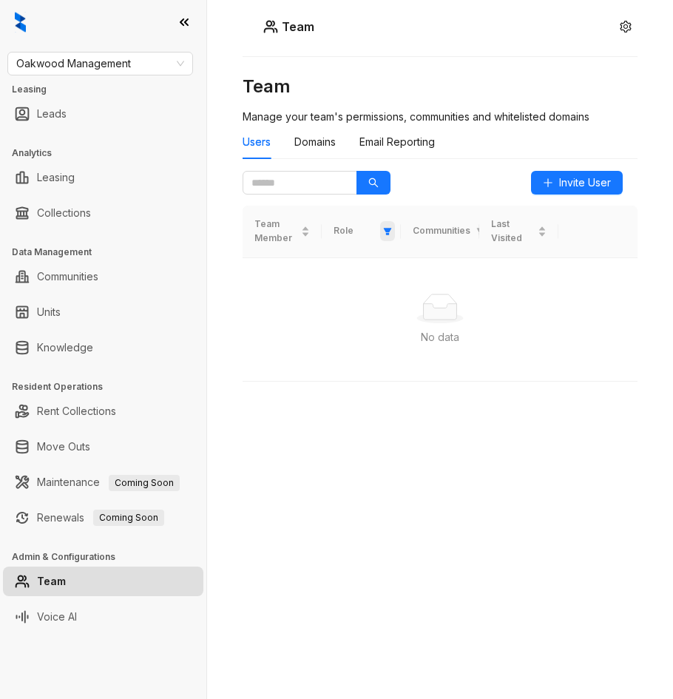
click at [384, 235] on icon "filter" at bounding box center [387, 231] width 9 height 9
click at [379, 334] on span "OK" at bounding box center [375, 336] width 15 height 16
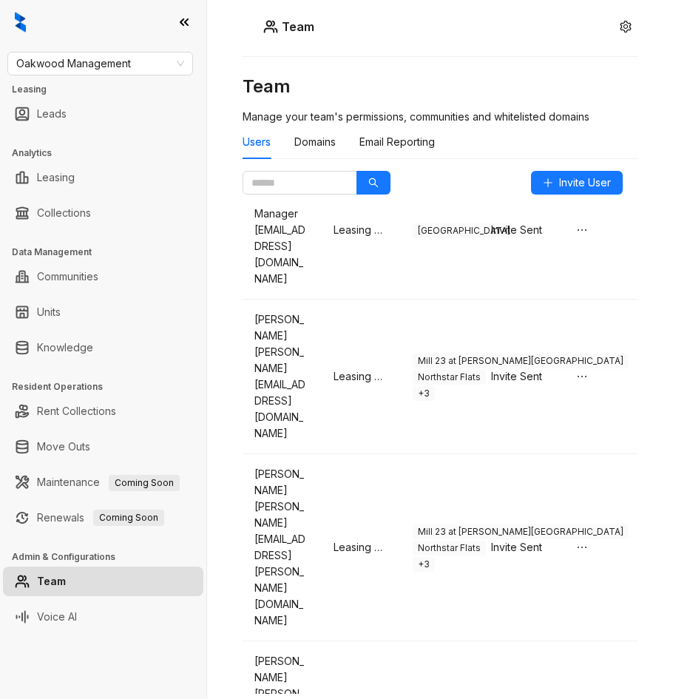
scroll to position [1679, 0]
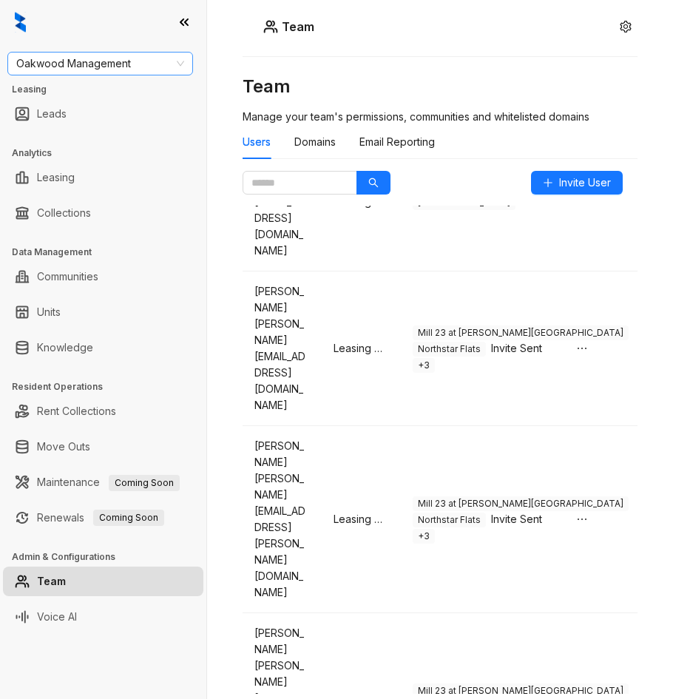
click at [125, 65] on span "Oakwood Management" at bounding box center [100, 64] width 168 height 22
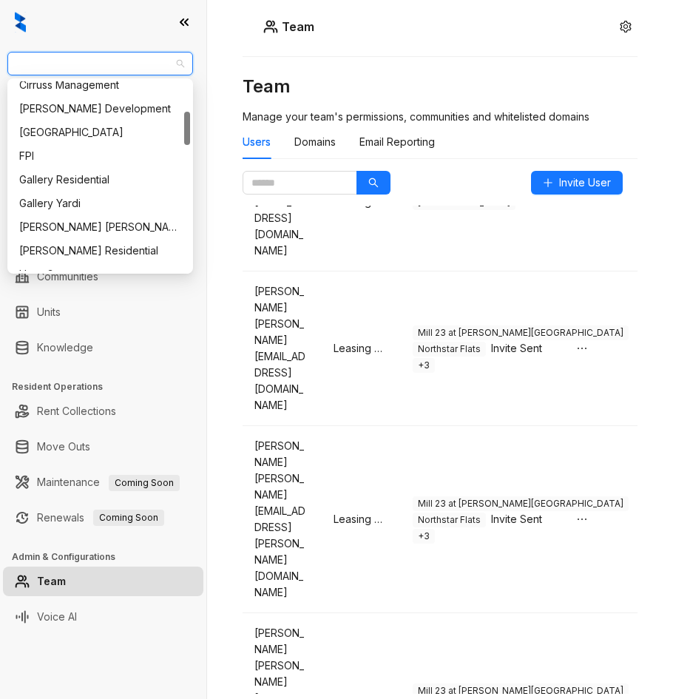
scroll to position [210, 0]
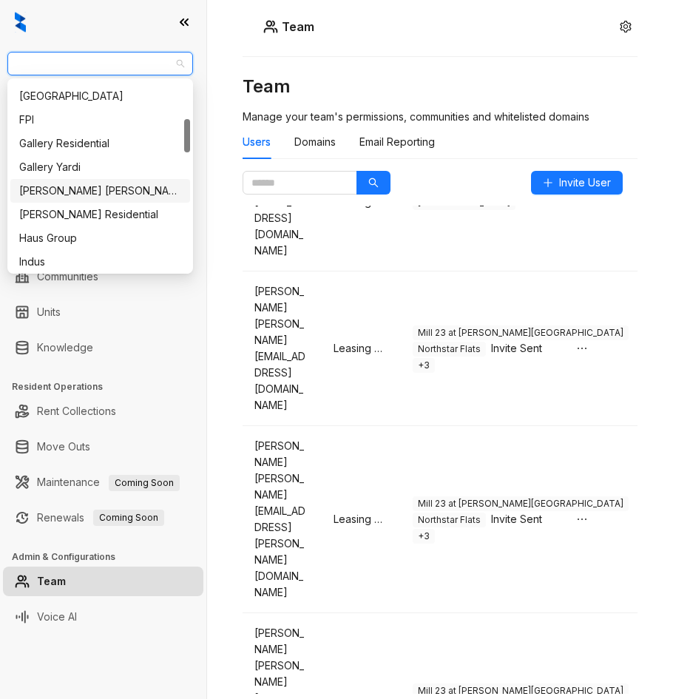
click at [65, 183] on div "[PERSON_NAME] [PERSON_NAME]" at bounding box center [100, 191] width 162 height 16
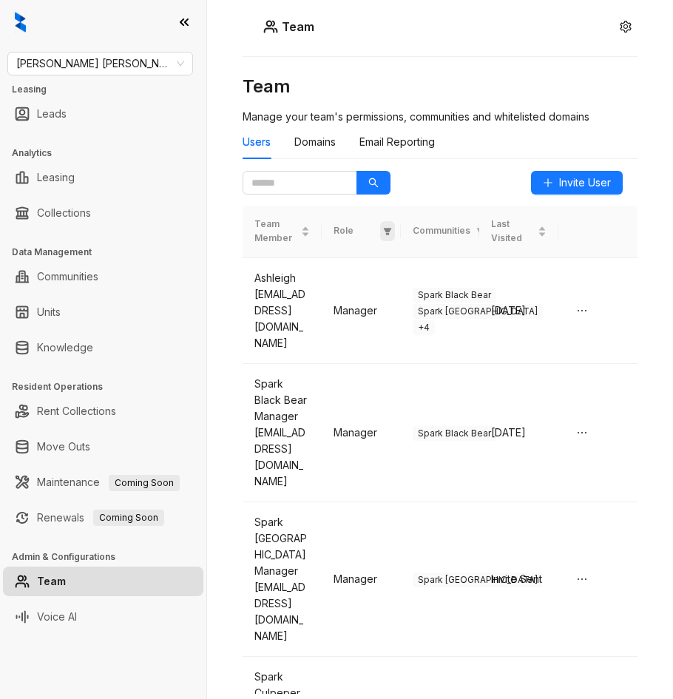
click at [390, 236] on span at bounding box center [387, 231] width 15 height 20
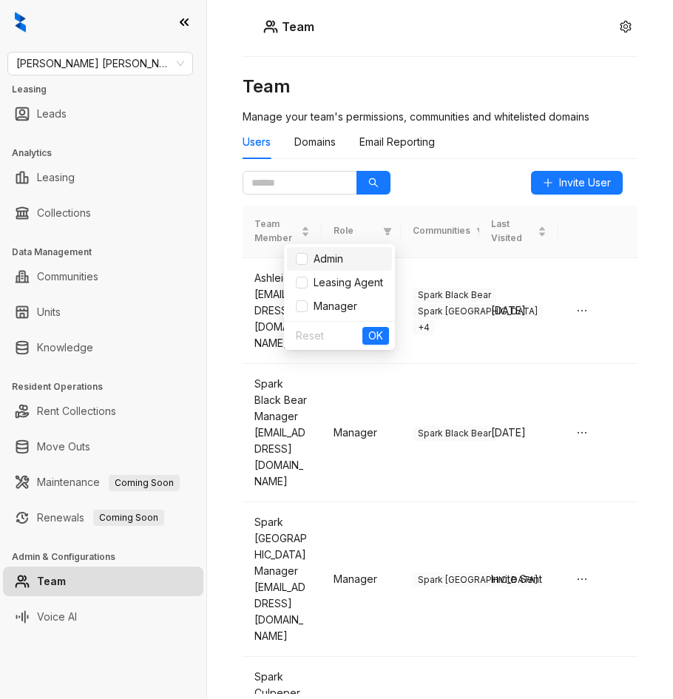
click at [294, 255] on li "Admin" at bounding box center [339, 259] width 105 height 24
click at [374, 334] on span "OK" at bounding box center [375, 336] width 15 height 16
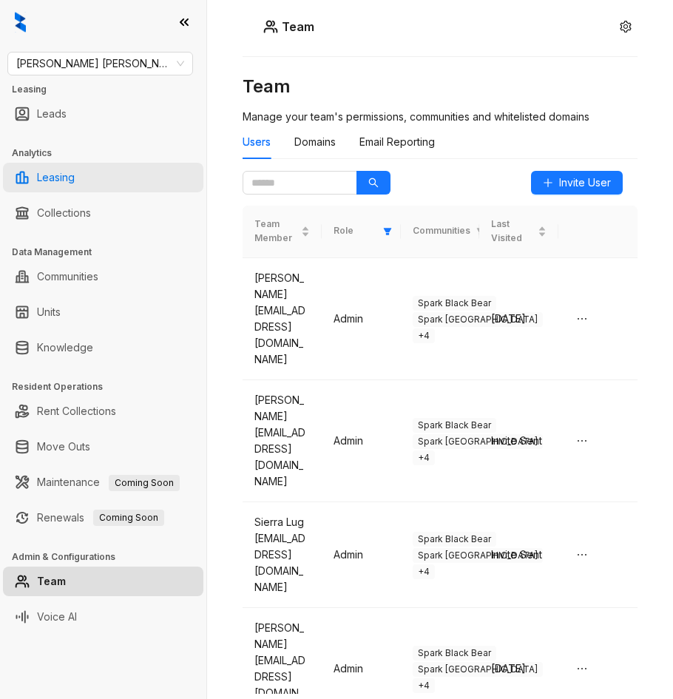
click at [75, 188] on link "Leasing" at bounding box center [56, 178] width 38 height 30
select select "******"
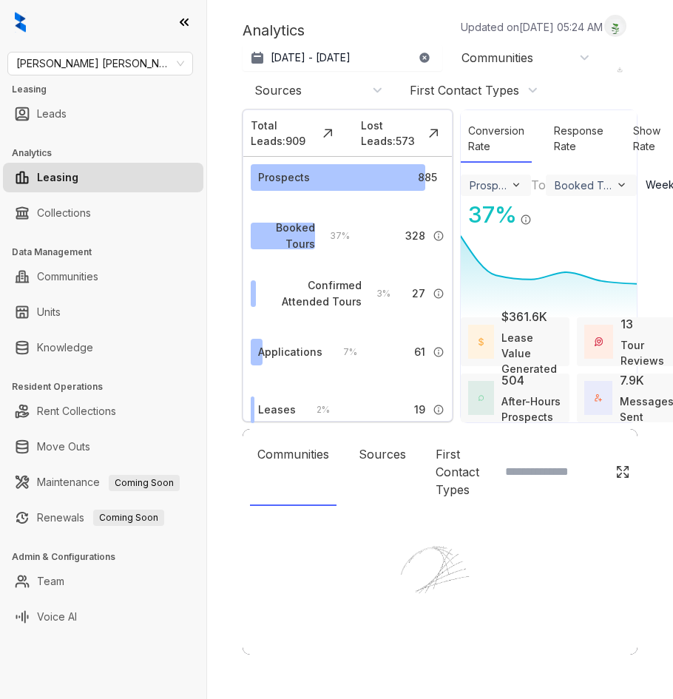
click at [503, 57] on div "Communities" at bounding box center [498, 58] width 72 height 16
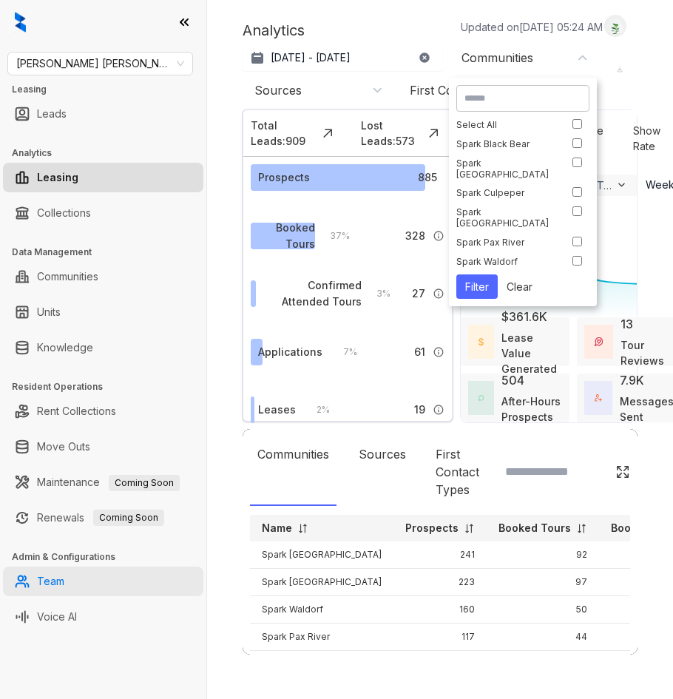
click at [64, 571] on link "Team" at bounding box center [50, 582] width 27 height 30
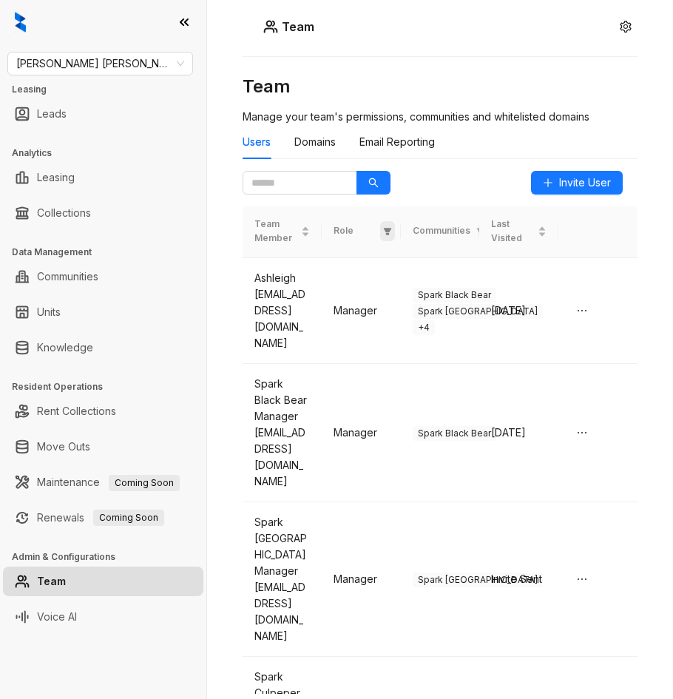
click at [384, 230] on icon "filter" at bounding box center [387, 231] width 9 height 9
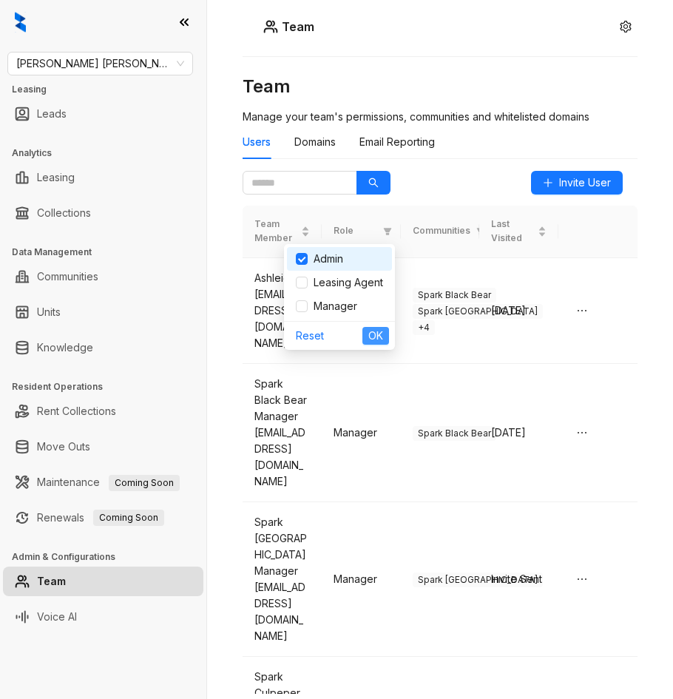
click at [374, 335] on span "OK" at bounding box center [375, 336] width 15 height 16
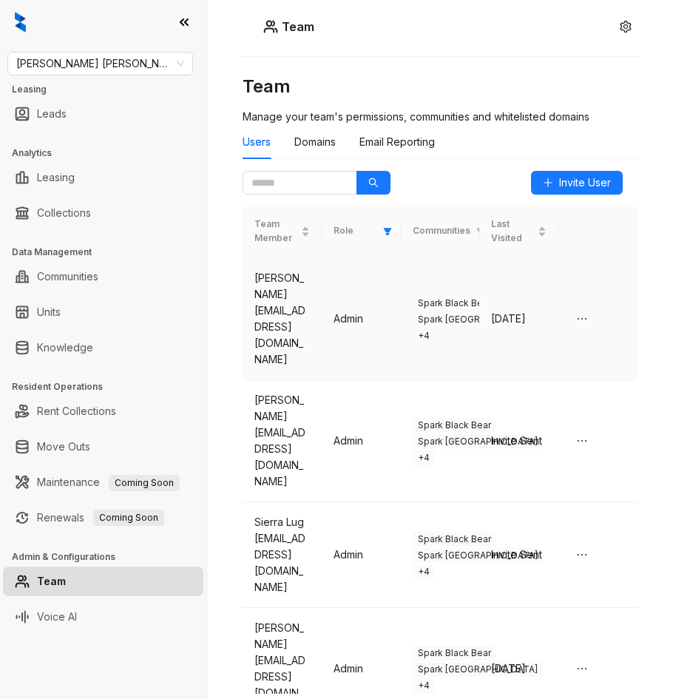
click at [374, 310] on td "Admin" at bounding box center [361, 319] width 79 height 122
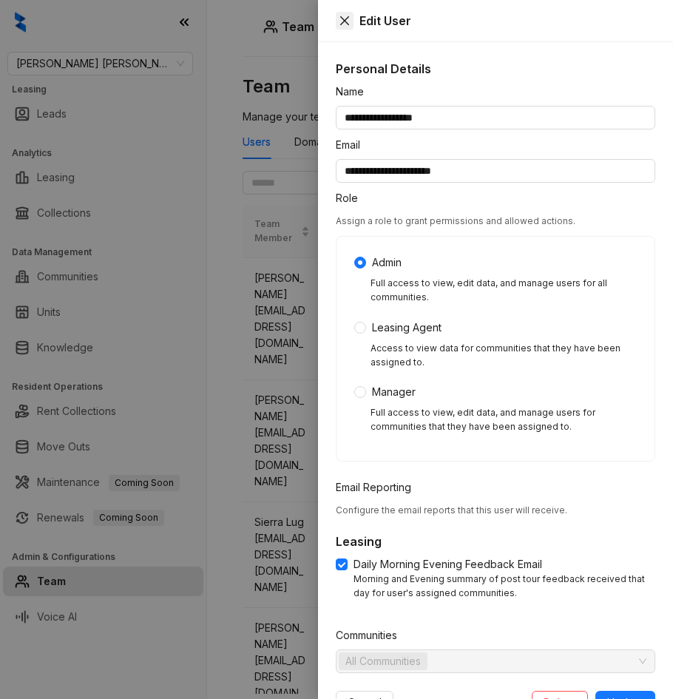
click at [344, 23] on icon "close" at bounding box center [345, 21] width 12 height 12
